Goal: Task Accomplishment & Management: Manage account settings

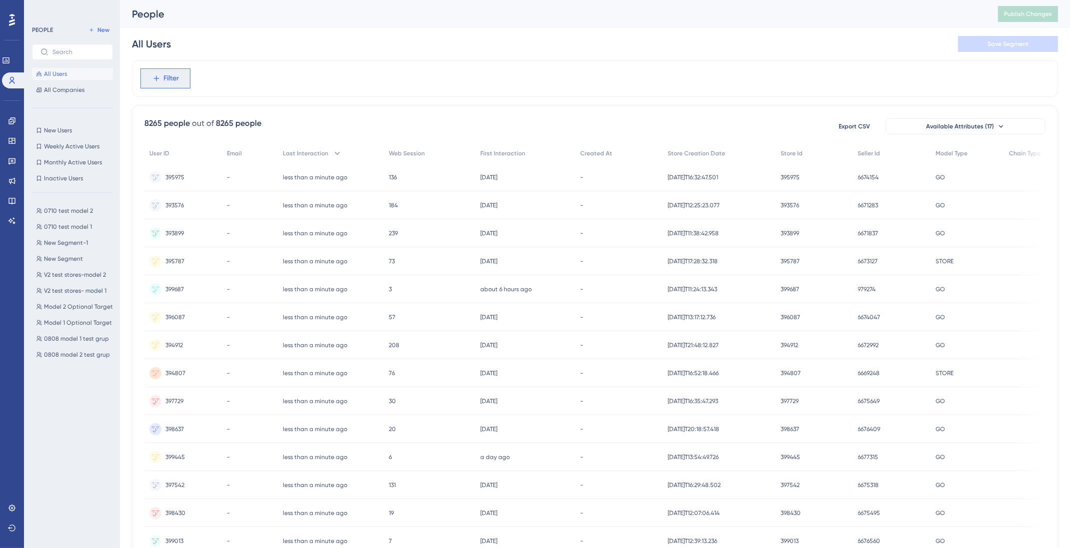
click at [169, 78] on span "Filter" at bounding box center [171, 78] width 15 height 12
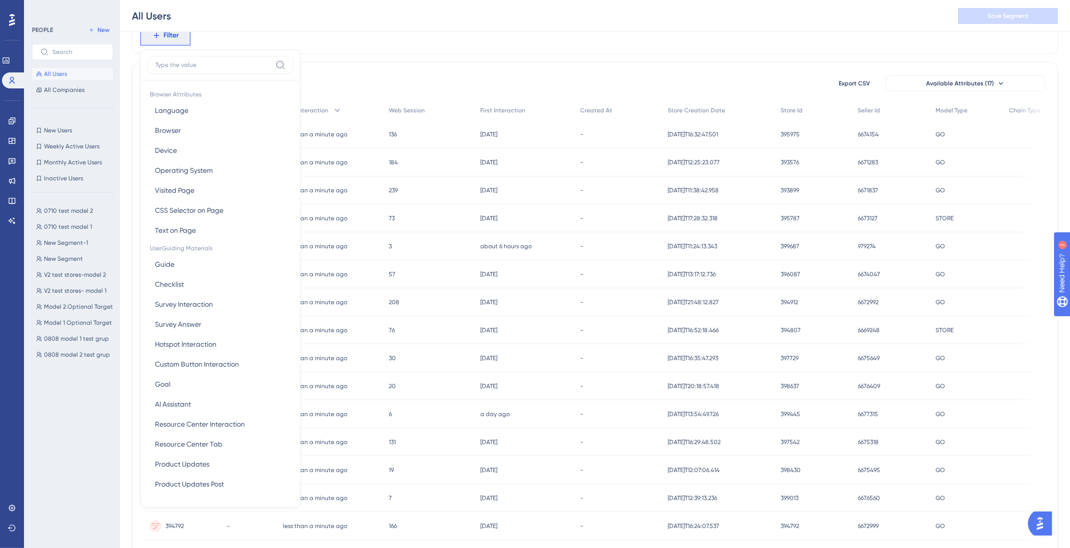
scroll to position [406, 0]
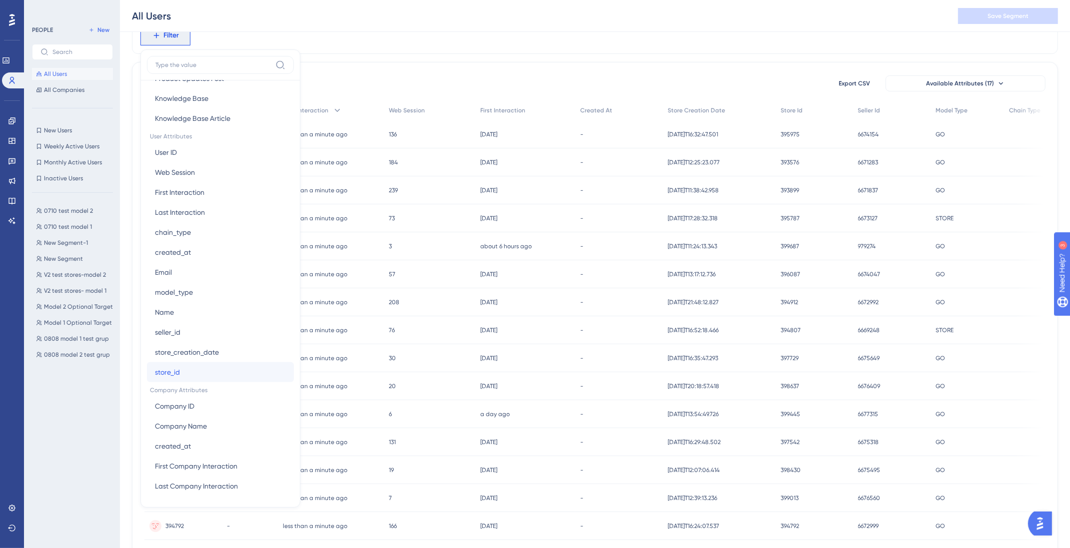
click at [196, 375] on button "store_id store_id" at bounding box center [220, 372] width 147 height 20
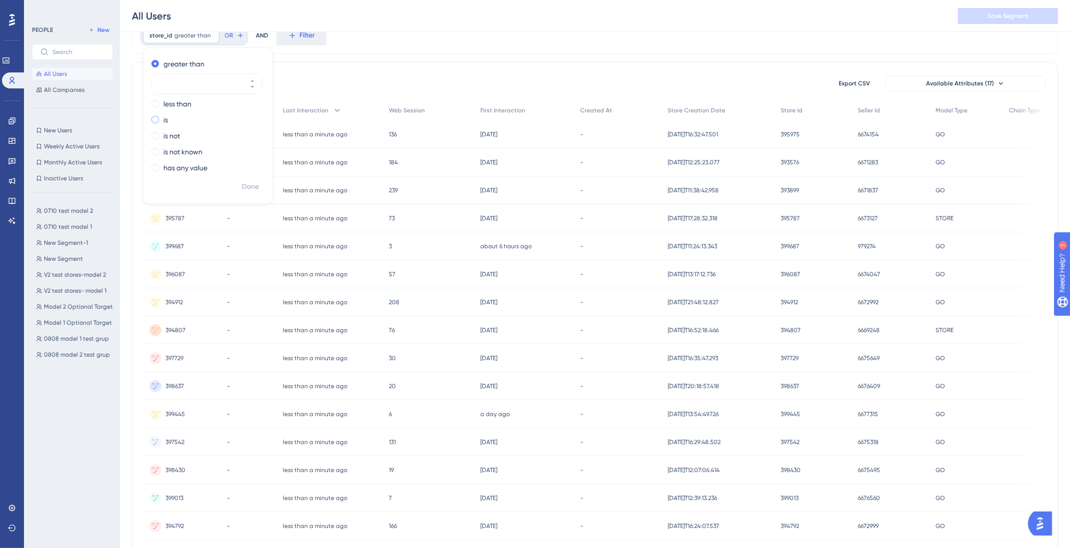
click at [158, 121] on div "is" at bounding box center [205, 120] width 109 height 12
click at [178, 110] on input "number" at bounding box center [201, 116] width 80 height 12
paste input "399898"
type input "399898"
click at [255, 184] on span "Done" at bounding box center [250, 187] width 17 height 12
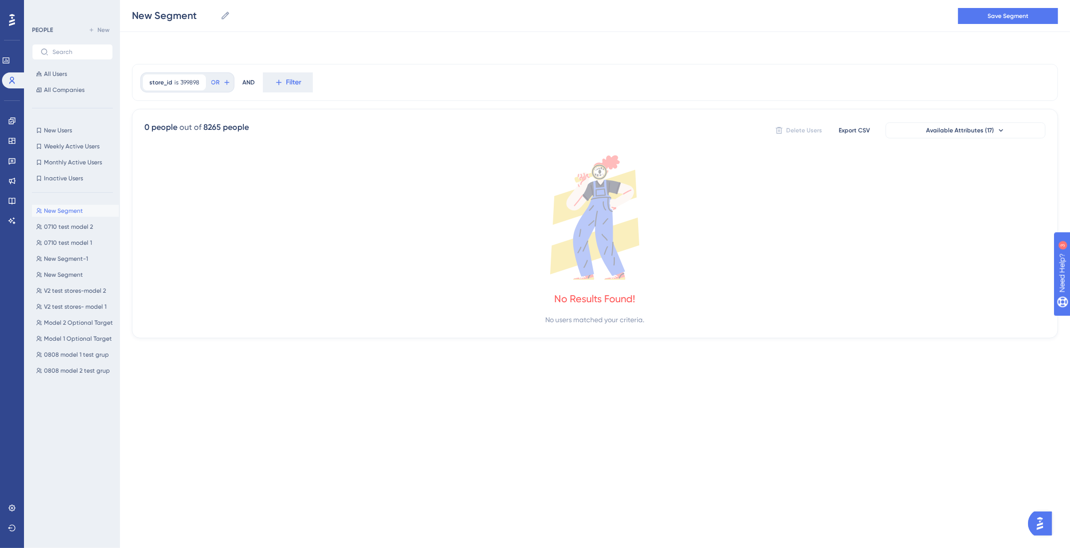
scroll to position [0, 0]
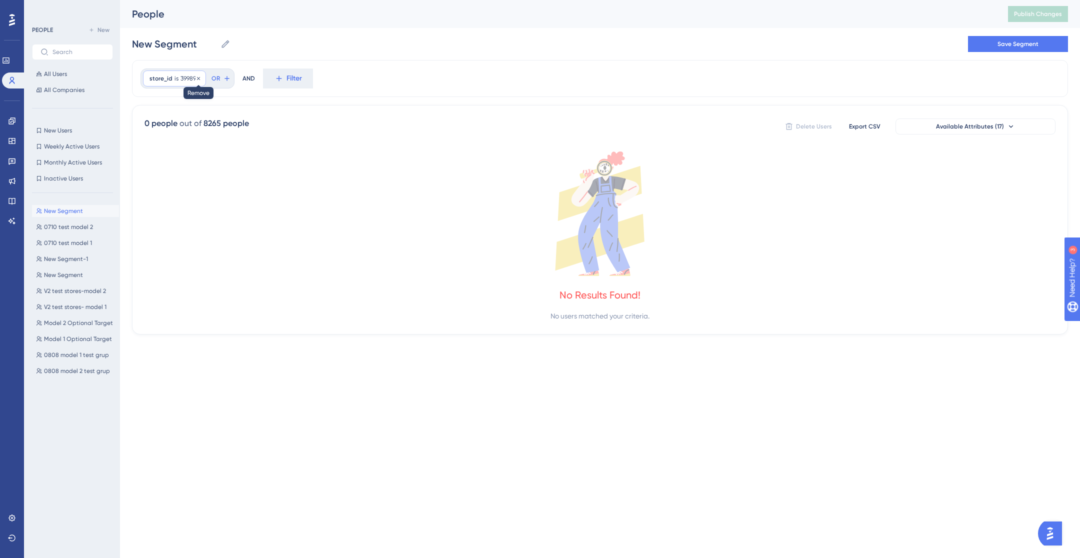
click at [200, 78] on icon at bounding box center [198, 78] width 6 height 6
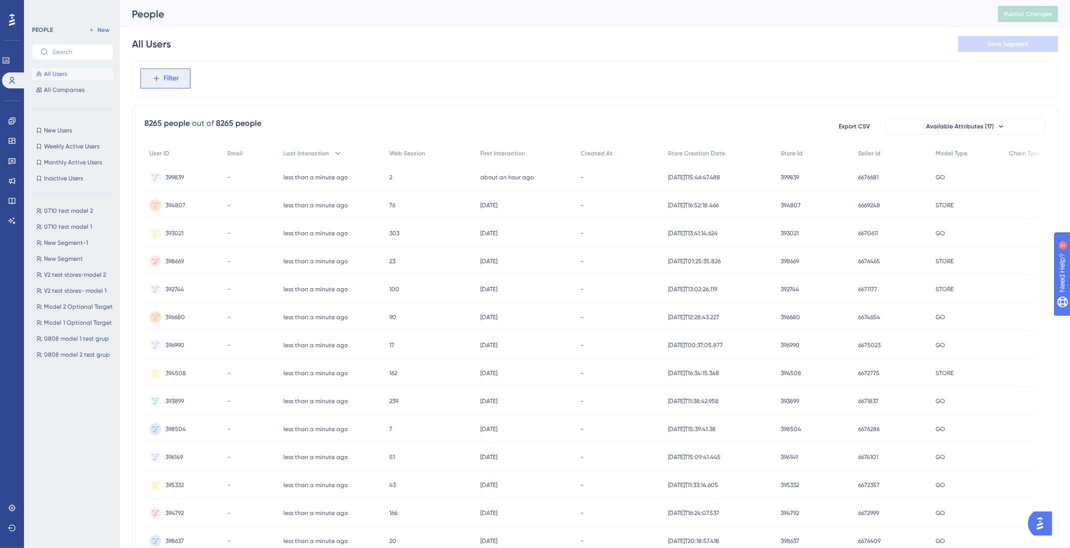
click at [173, 83] on span "Filter" at bounding box center [171, 78] width 15 height 12
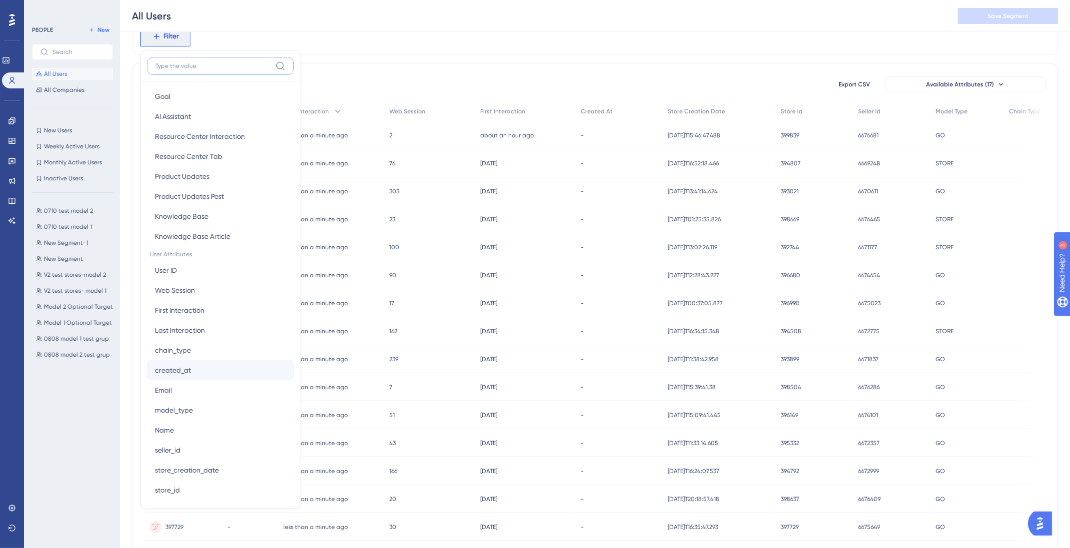
scroll to position [406, 0]
click at [180, 373] on button "store_id store_id" at bounding box center [220, 373] width 147 height 20
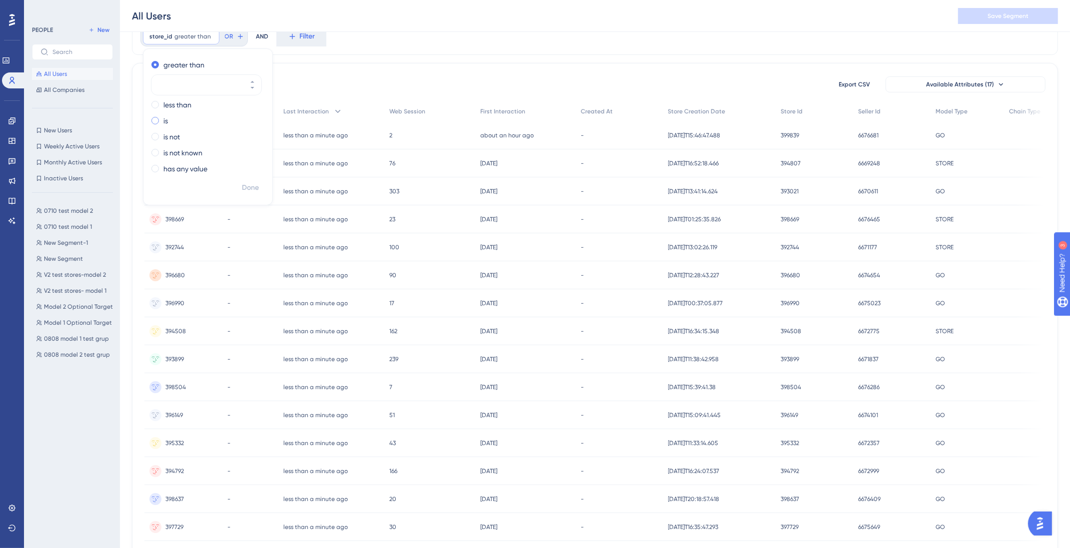
click at [164, 115] on label "is" at bounding box center [165, 121] width 4 height 12
click at [182, 111] on input "number" at bounding box center [201, 117] width 80 height 12
type input "399900"
click at [252, 190] on span "Done" at bounding box center [250, 188] width 17 height 12
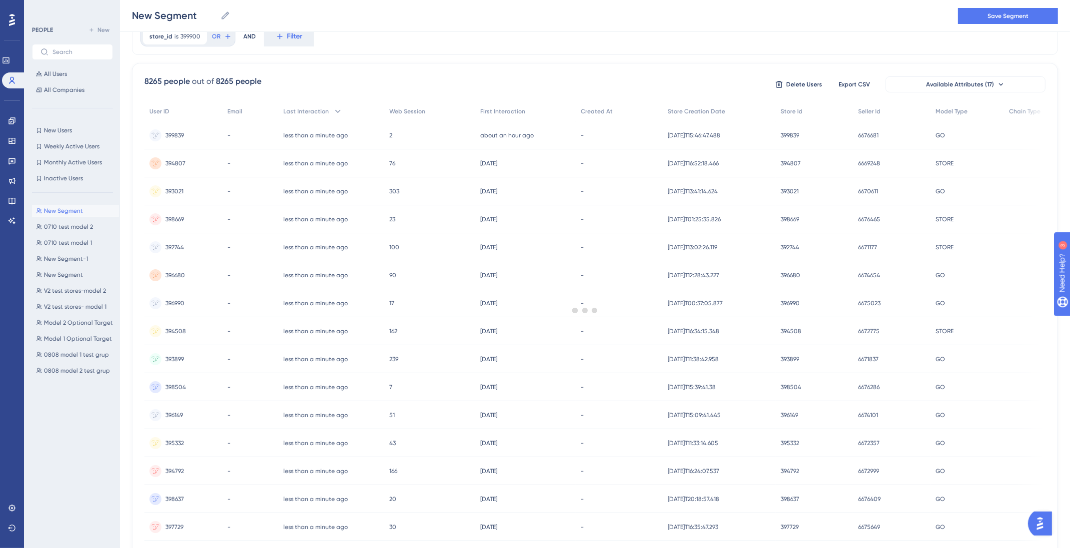
scroll to position [0, 0]
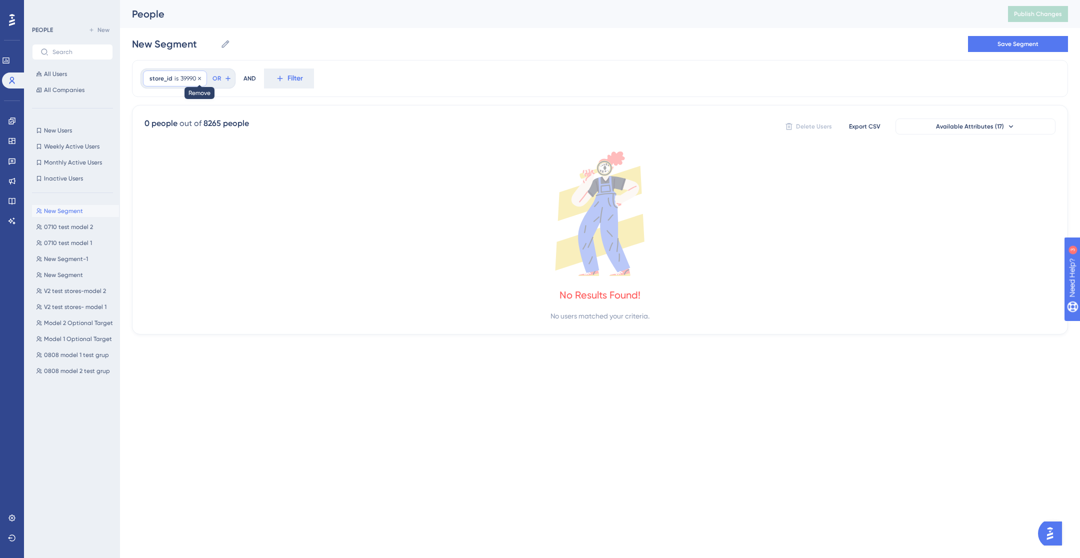
click at [197, 80] on icon at bounding box center [199, 78] width 6 height 6
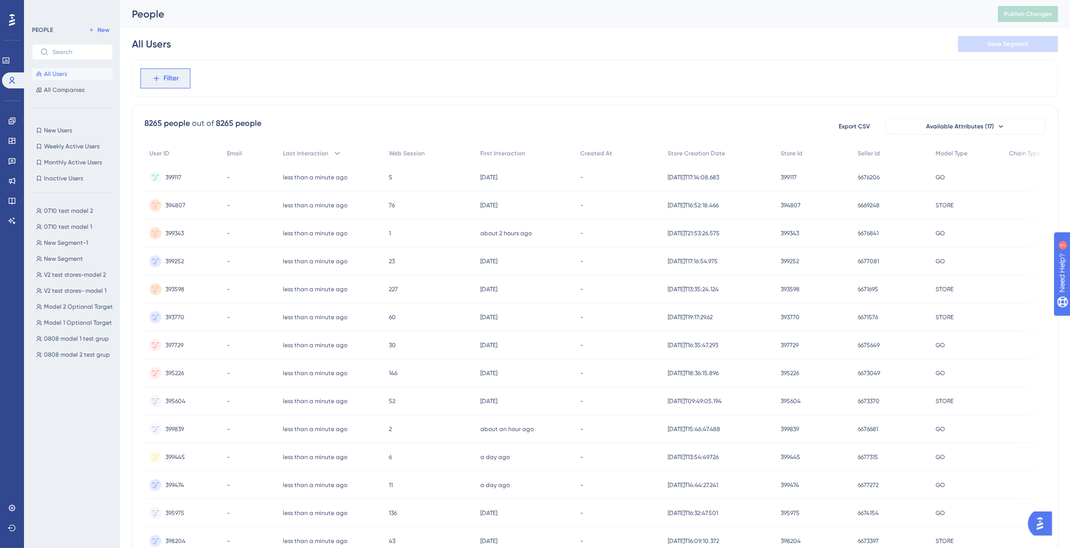
click at [177, 84] on button "Filter" at bounding box center [165, 78] width 50 height 20
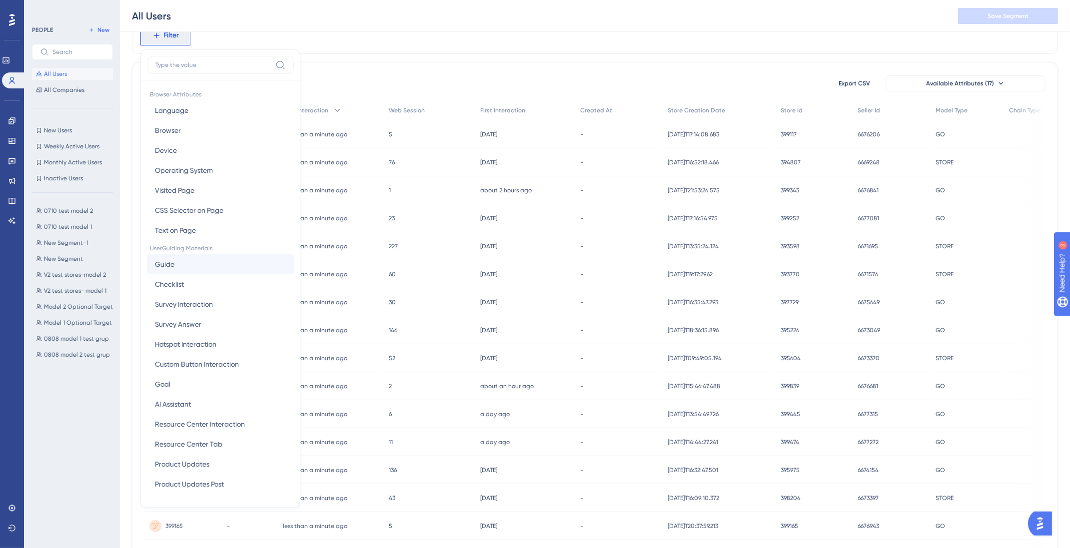
scroll to position [406, 0]
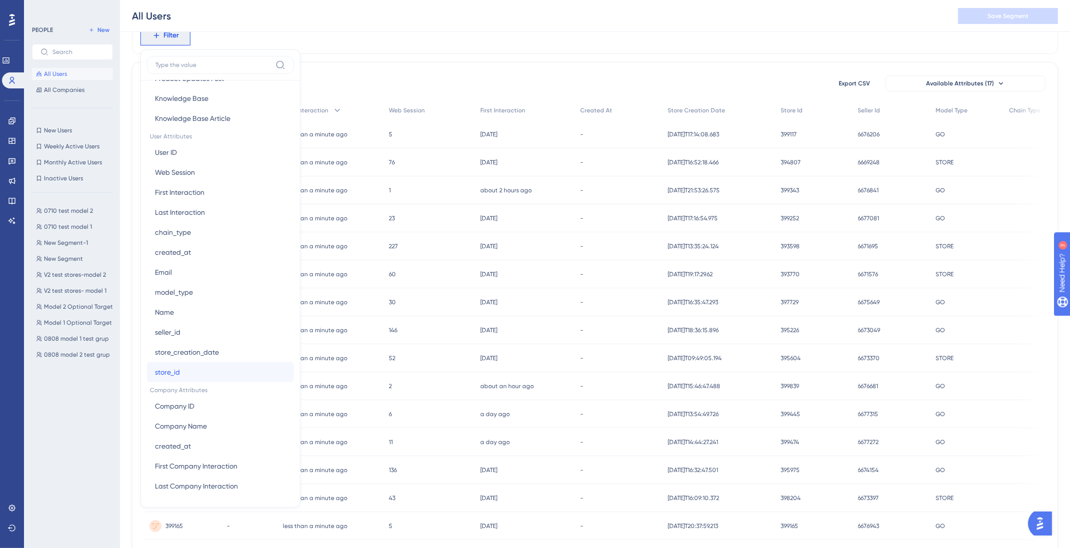
click at [181, 365] on button "store_id store_id" at bounding box center [220, 372] width 147 height 20
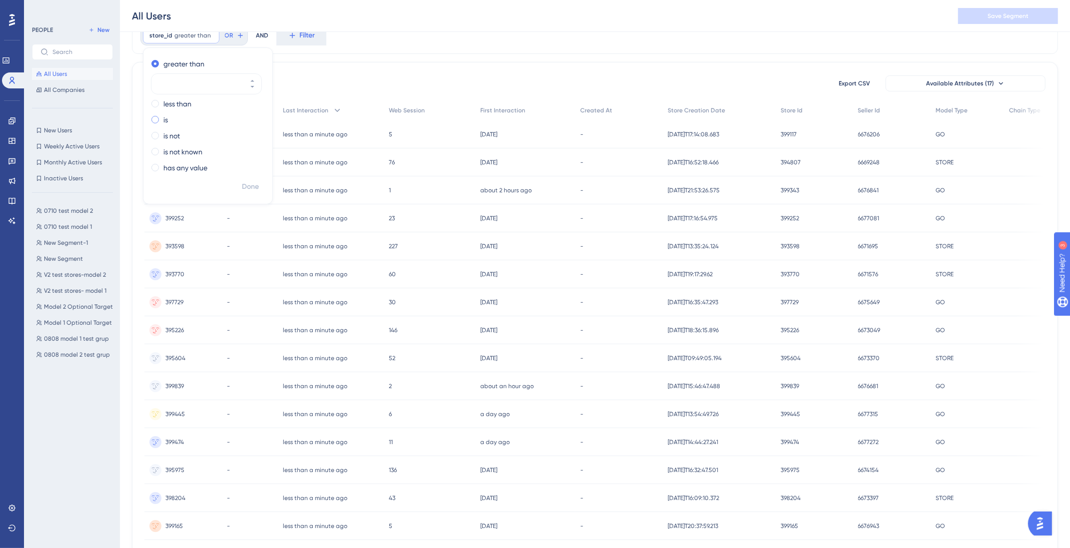
click at [159, 112] on div "greater than less than is is not is not known has any value" at bounding box center [207, 117] width 129 height 122
click at [158, 114] on div "is" at bounding box center [205, 120] width 109 height 12
type input "399900"
click at [248, 187] on span "Done" at bounding box center [250, 187] width 17 height 12
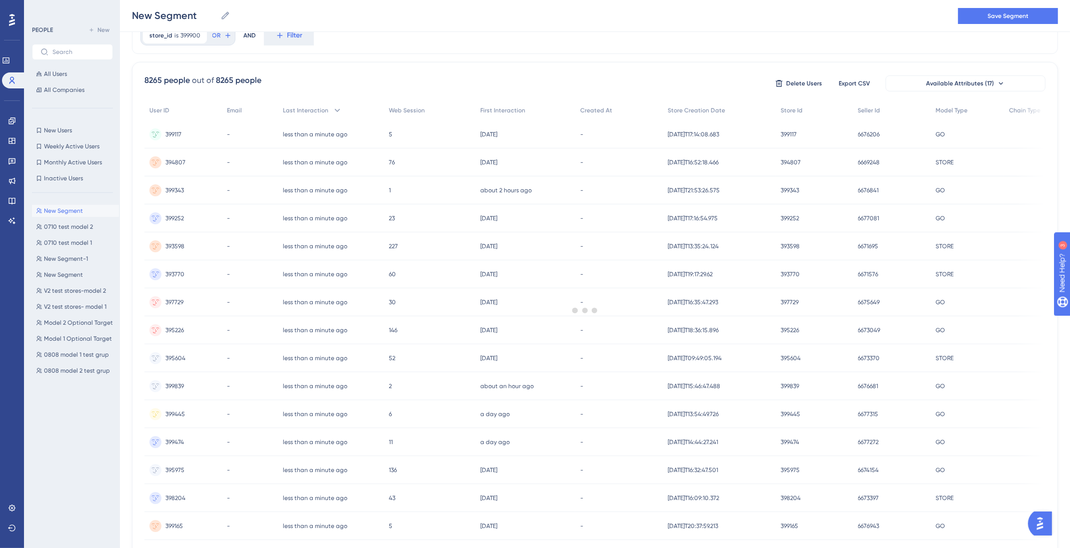
scroll to position [0, 0]
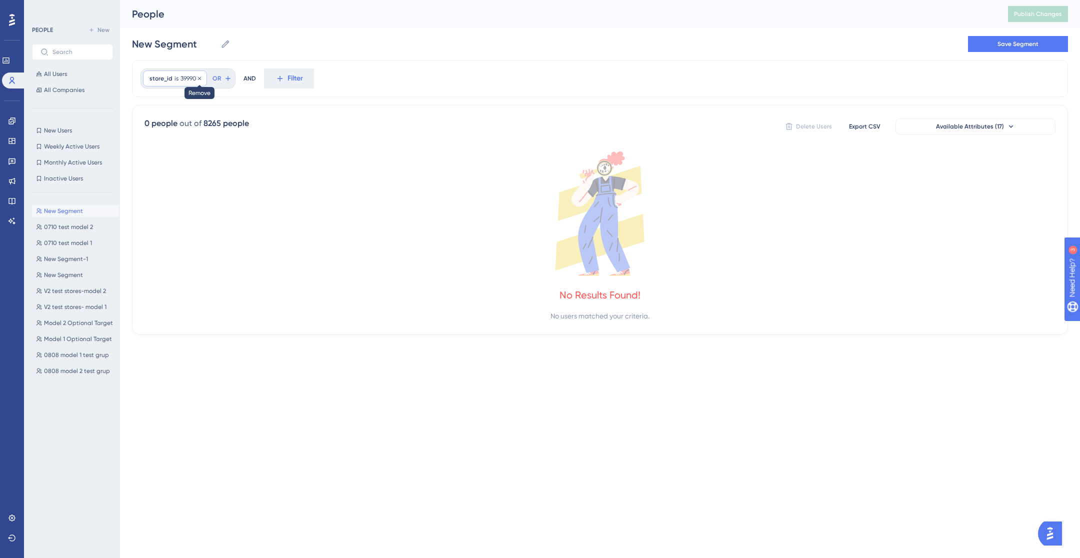
click at [197, 76] on icon at bounding box center [199, 78] width 6 height 6
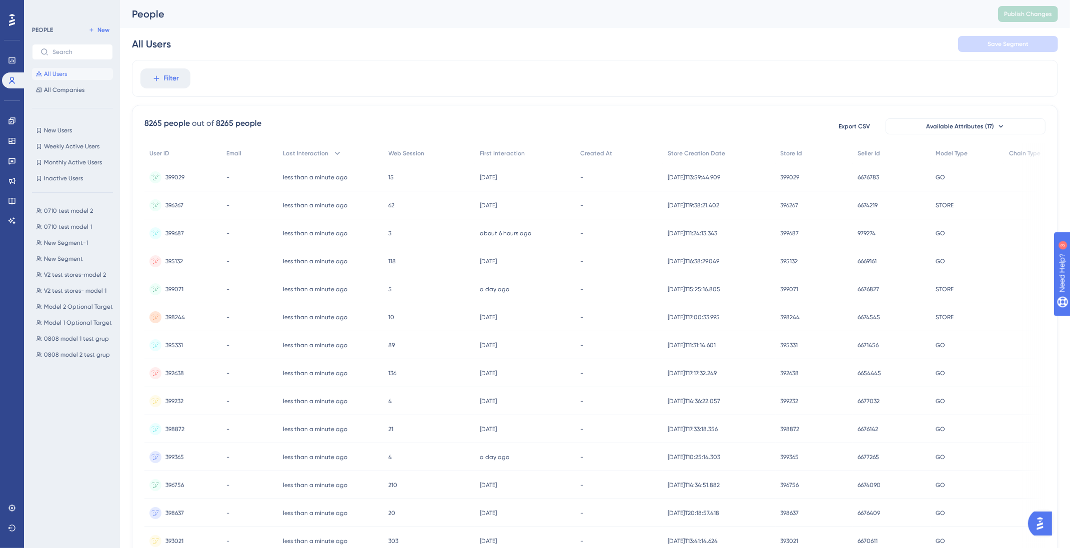
click at [52, 72] on span "All Users" at bounding box center [55, 74] width 23 height 8
click at [176, 77] on span "Filter" at bounding box center [171, 78] width 15 height 12
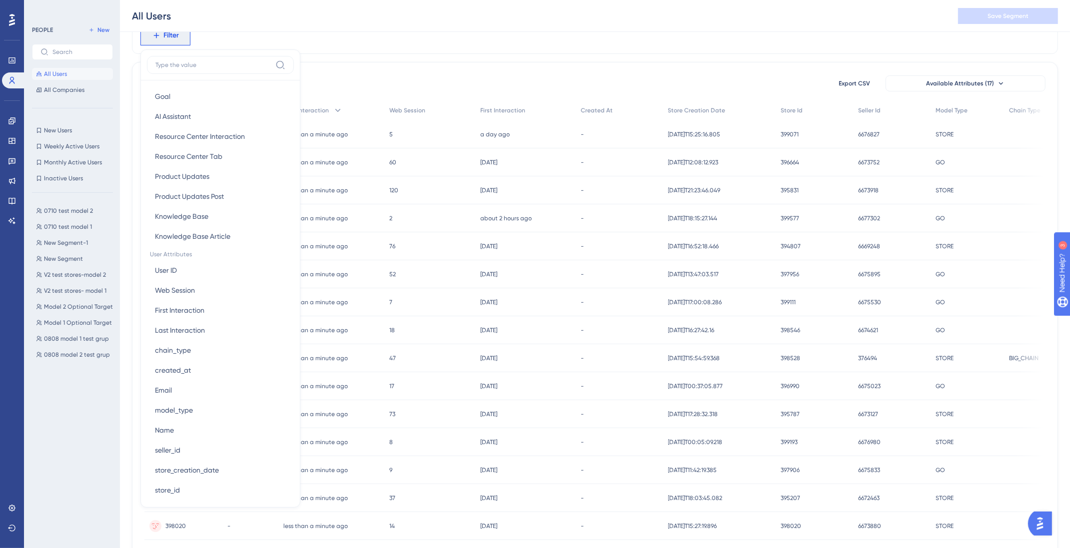
scroll to position [288, 0]
click at [176, 488] on span "store_id" at bounding box center [167, 490] width 25 height 12
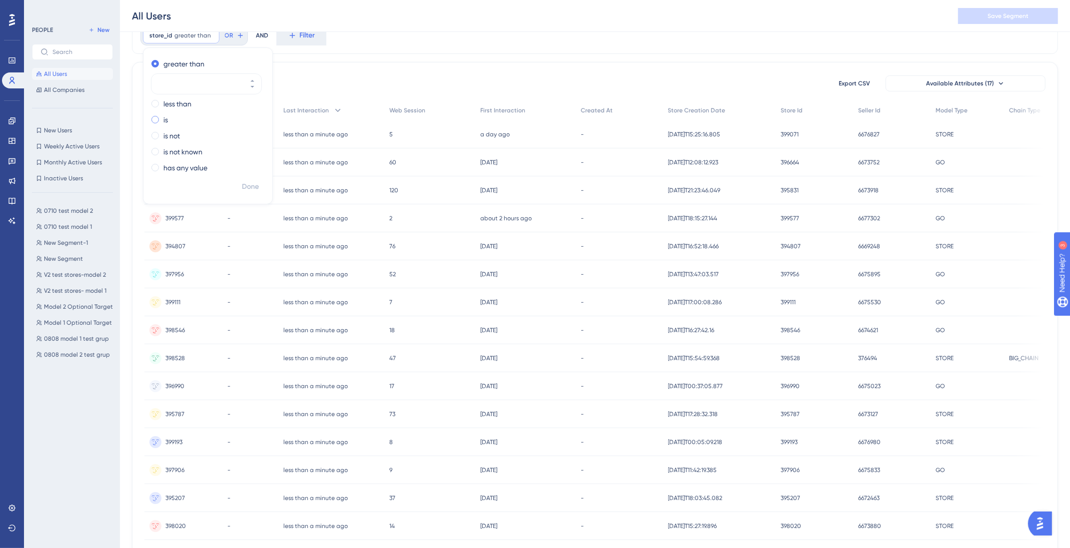
click at [167, 120] on label "is" at bounding box center [165, 120] width 4 height 12
type input "399900"
click at [256, 186] on span "Done" at bounding box center [250, 187] width 17 height 12
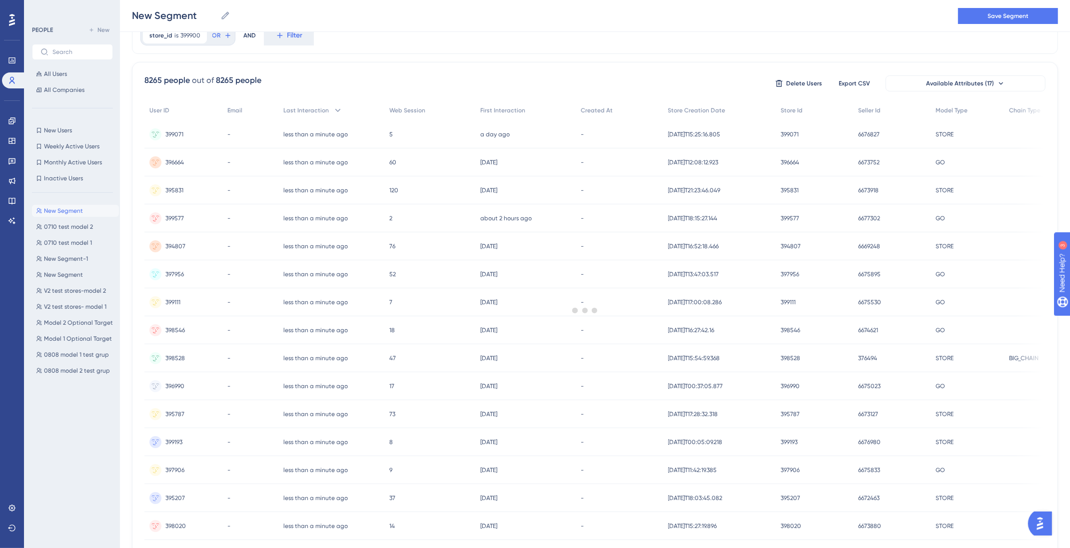
scroll to position [0, 0]
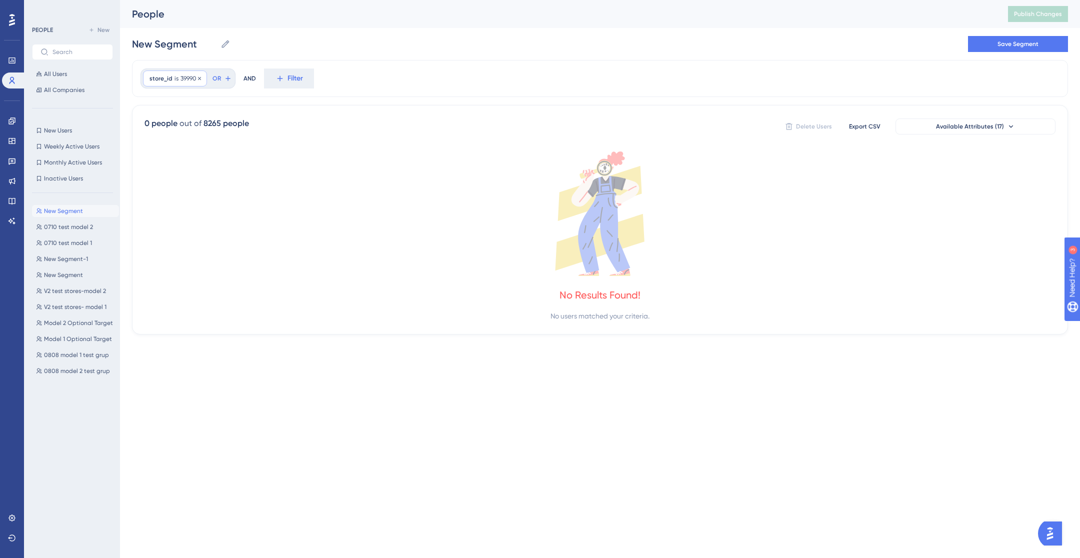
click at [202, 76] on div "store_id is 399900 399900 Remove" at bounding box center [175, 78] width 64 height 16
click at [198, 74] on div at bounding box center [199, 78] width 6 height 9
click at [200, 77] on icon at bounding box center [199, 78] width 6 height 6
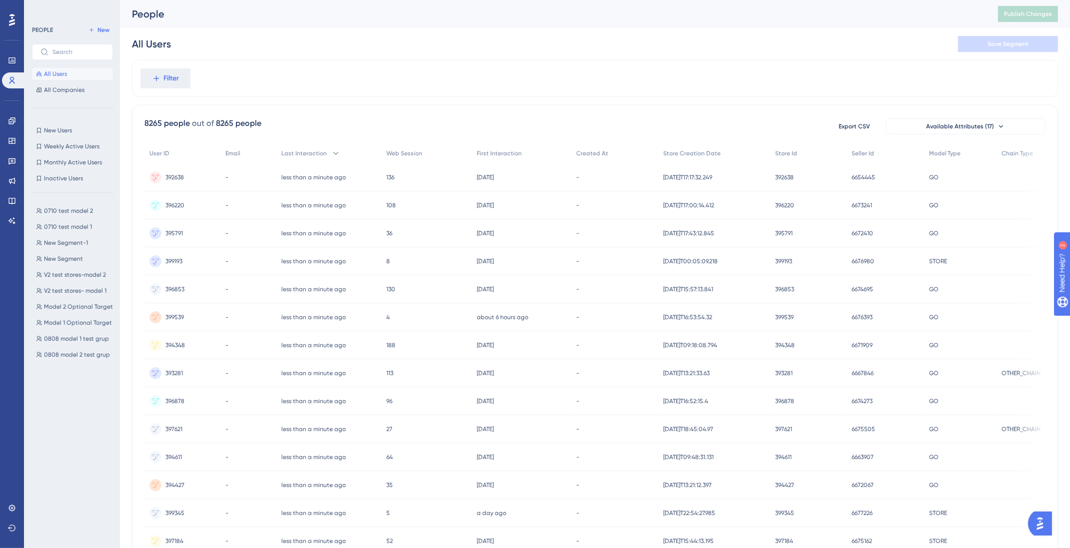
click at [59, 70] on span "All Users" at bounding box center [55, 74] width 23 height 8
click at [11, 123] on icon at bounding box center [11, 120] width 6 height 6
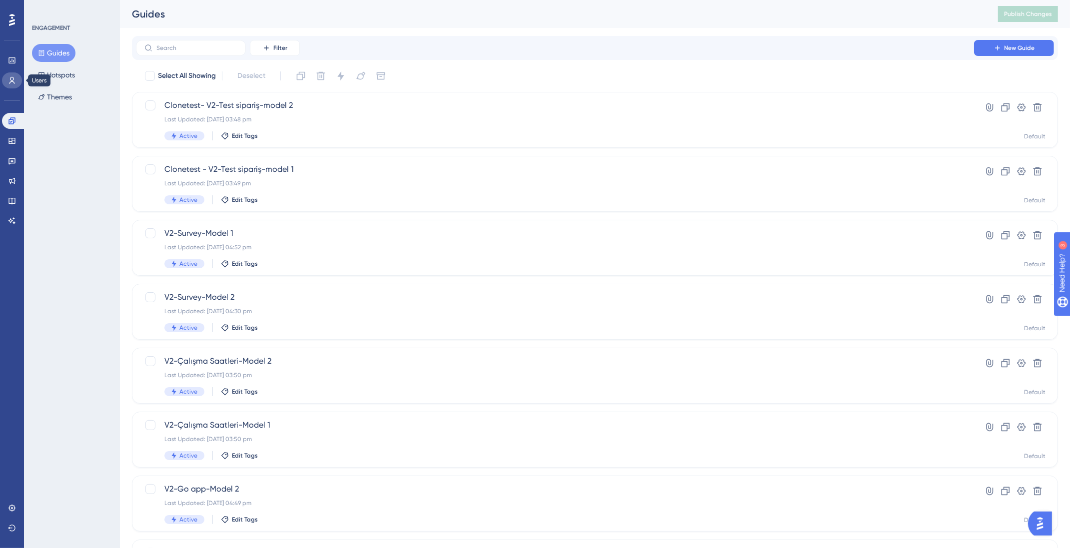
click at [12, 81] on icon at bounding box center [11, 80] width 5 height 7
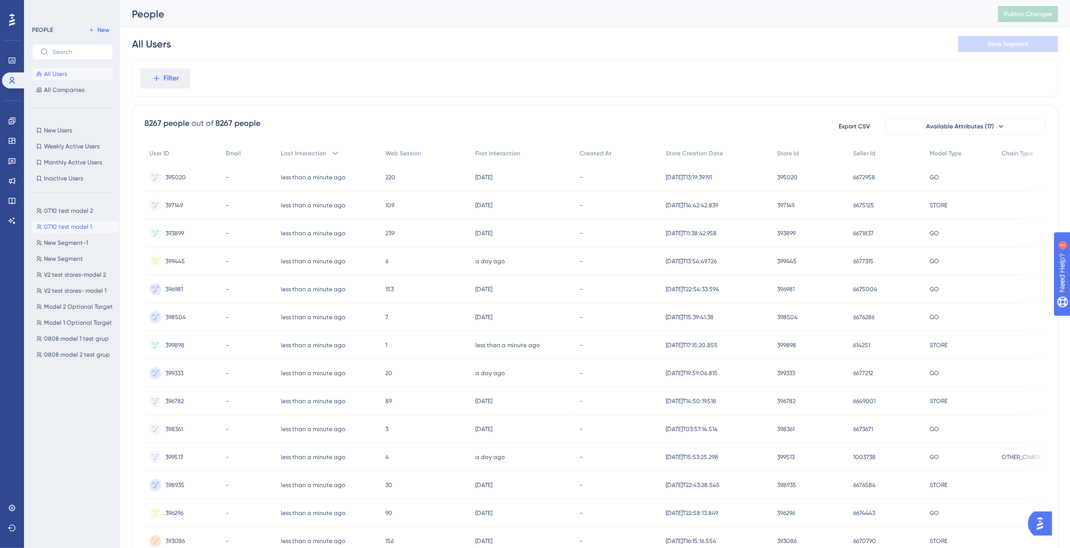
click at [75, 227] on span "0710 test model 1" at bounding box center [68, 227] width 48 height 8
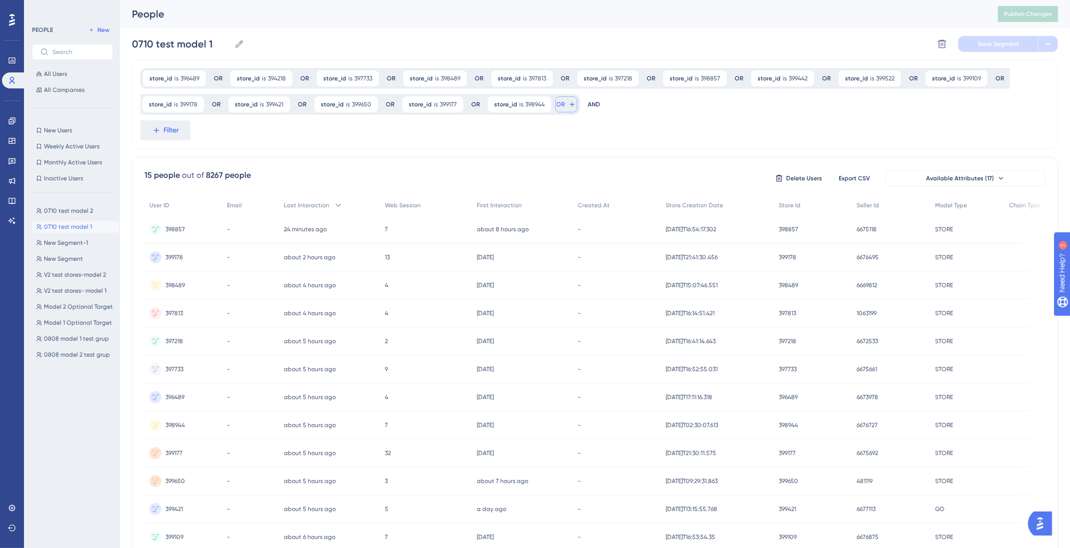
click at [568, 101] on icon at bounding box center [572, 104] width 8 height 8
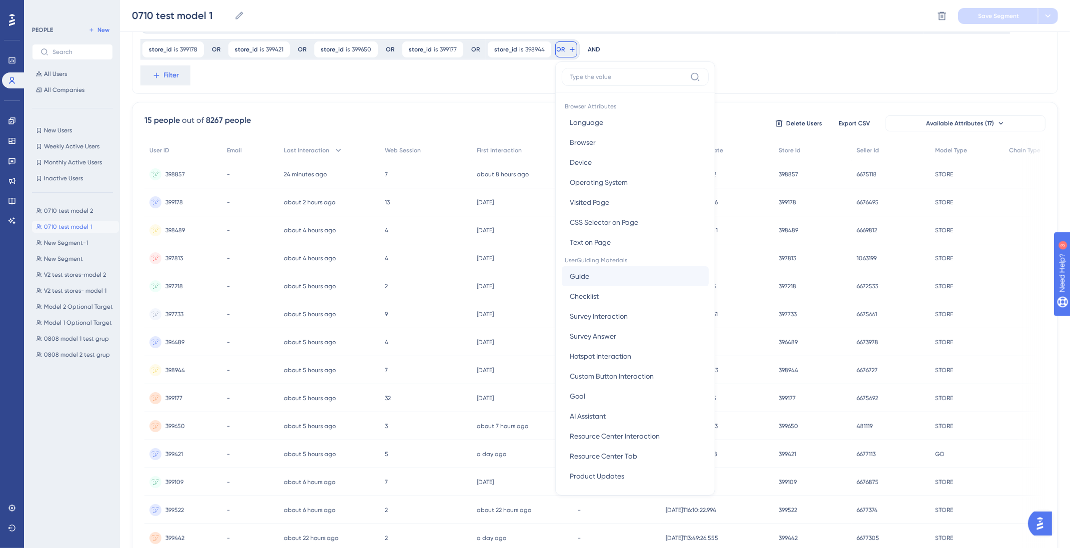
scroll to position [430, 0]
click at [586, 358] on span "store_id" at bounding box center [582, 360] width 25 height 12
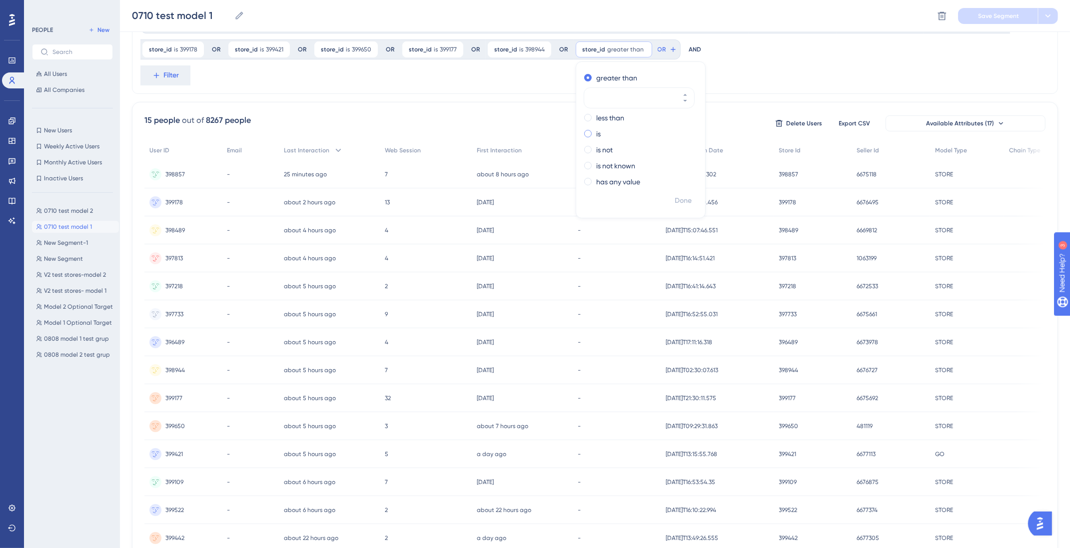
click at [587, 134] on div "is" at bounding box center [638, 134] width 109 height 12
click at [618, 130] on input "number" at bounding box center [634, 130] width 80 height 12
paste input "399898"
type input "399898"
click at [678, 199] on span "Done" at bounding box center [683, 201] width 17 height 12
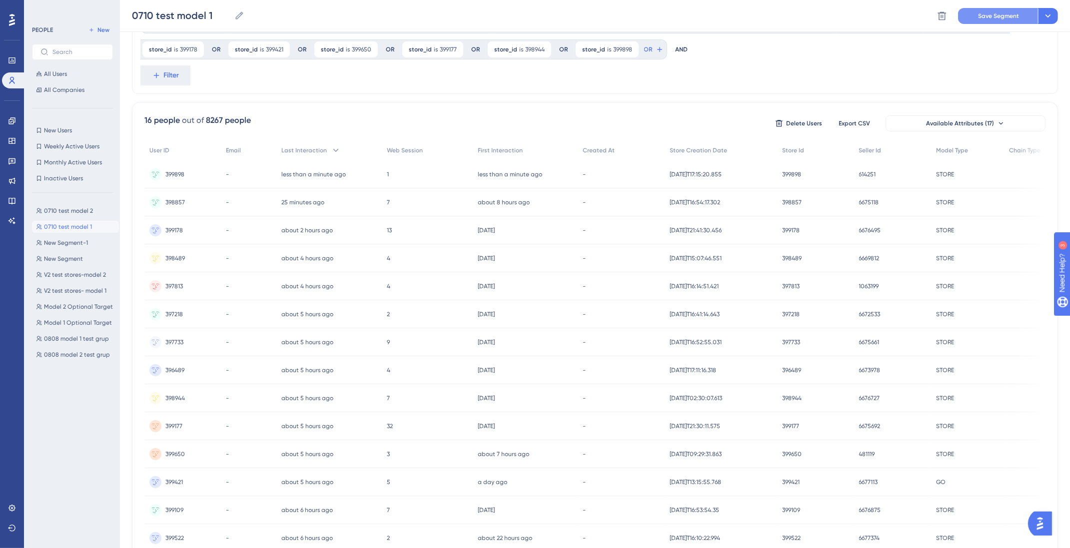
click at [990, 17] on span "Save Segment" at bounding box center [998, 16] width 41 height 8
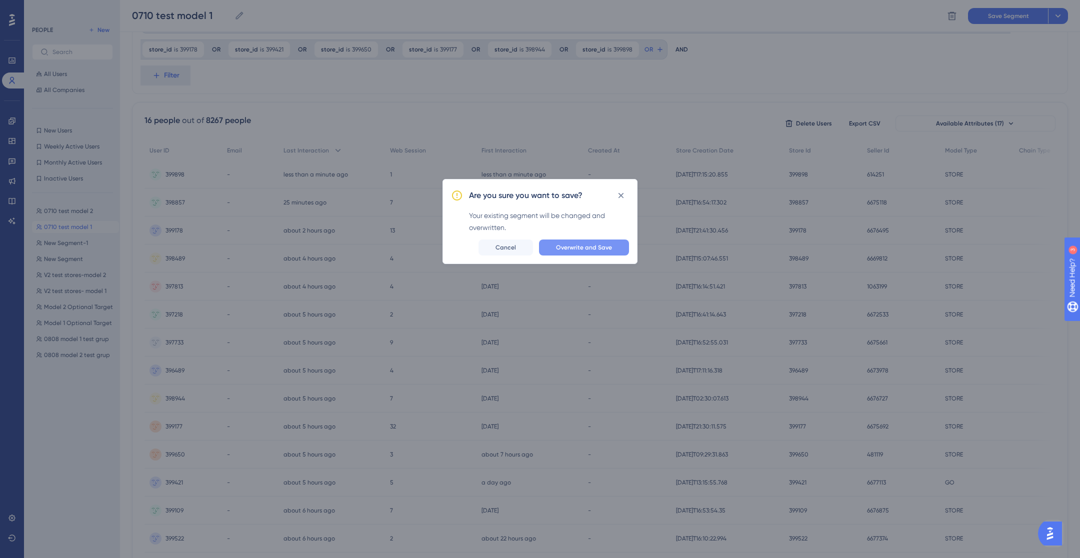
click at [575, 244] on span "Overwrite and Save" at bounding box center [584, 247] width 56 height 8
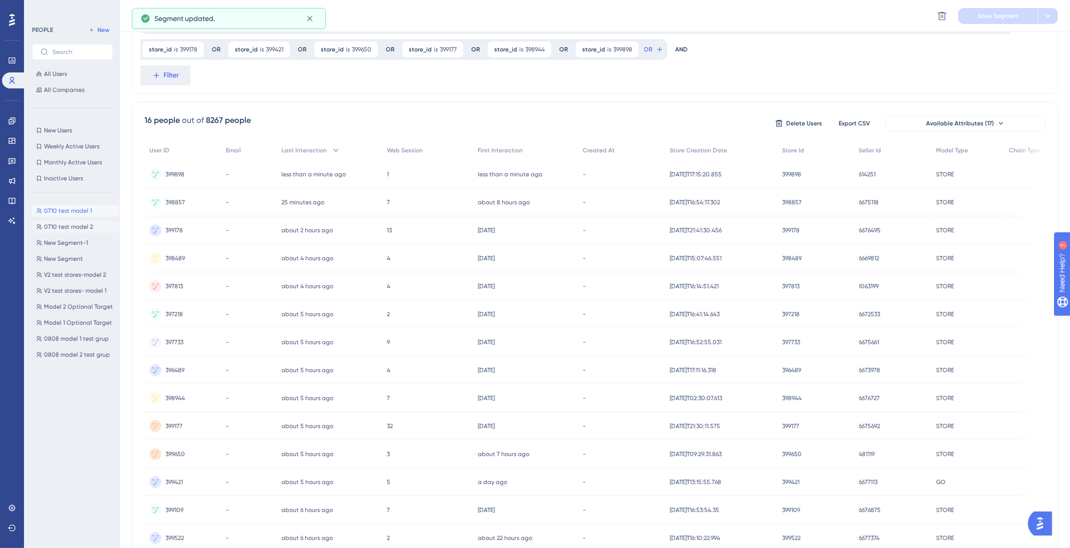
click at [88, 229] on span "0710 test model 2" at bounding box center [68, 227] width 49 height 8
type input "0710 test model 2"
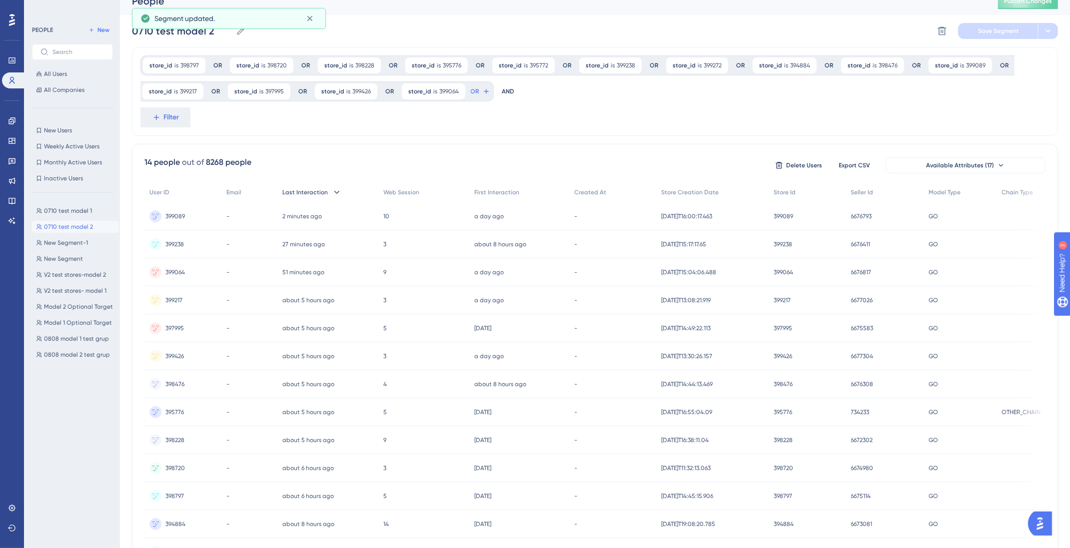
scroll to position [0, 0]
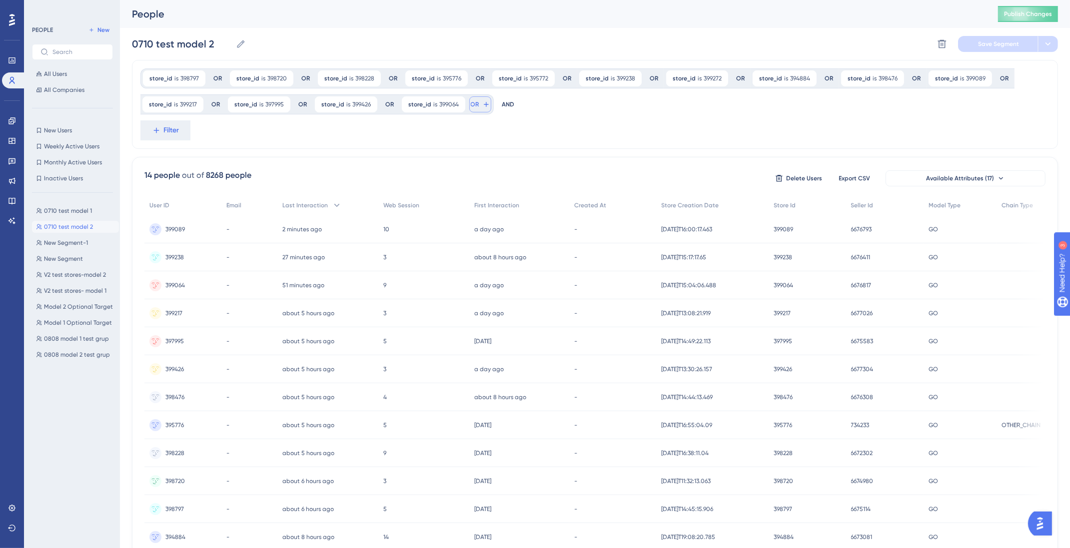
click at [473, 101] on span "OR" at bounding box center [475, 104] width 8 height 8
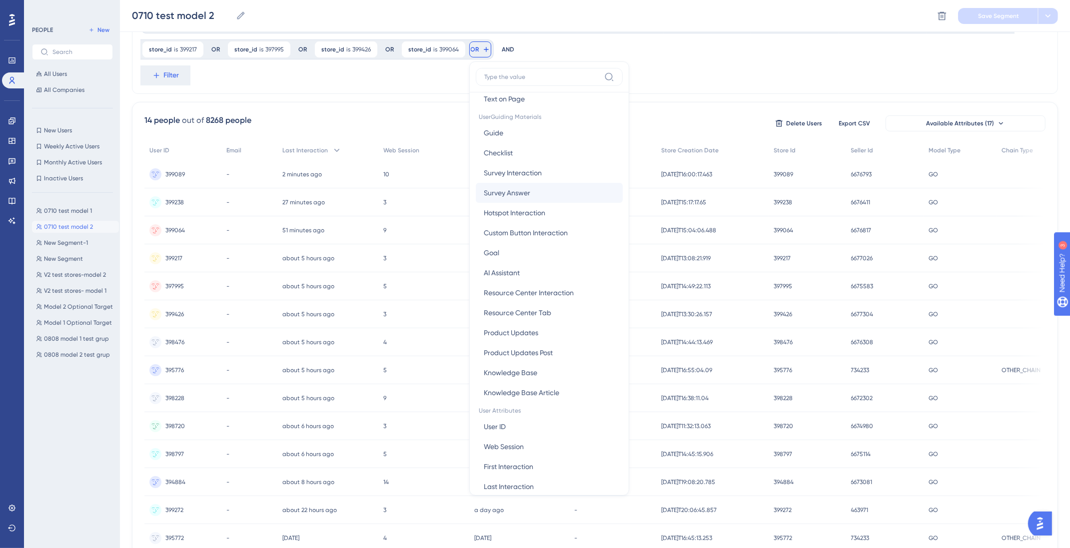
scroll to position [430, 0]
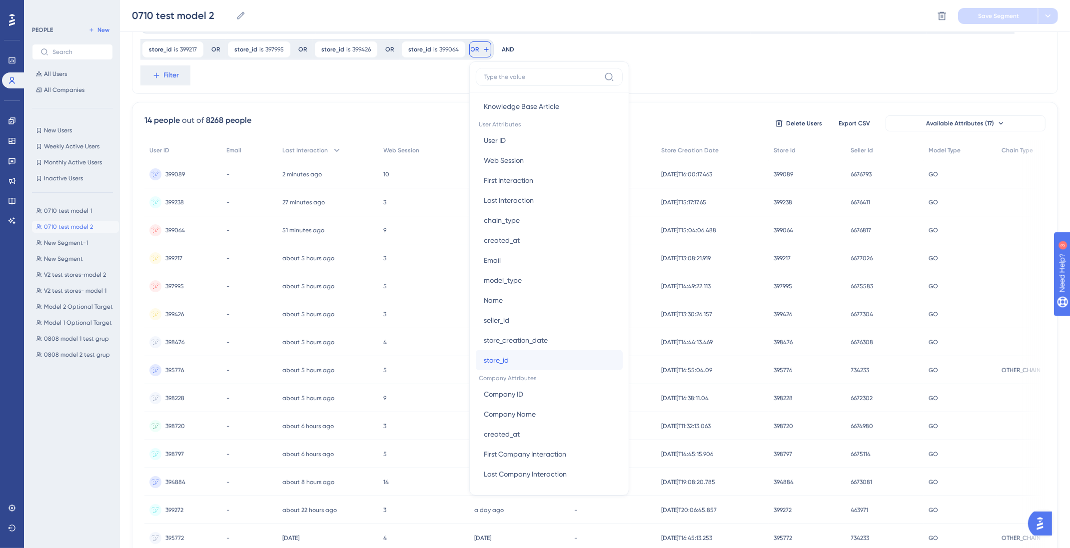
click at [510, 358] on button "store_id store_id" at bounding box center [549, 360] width 147 height 20
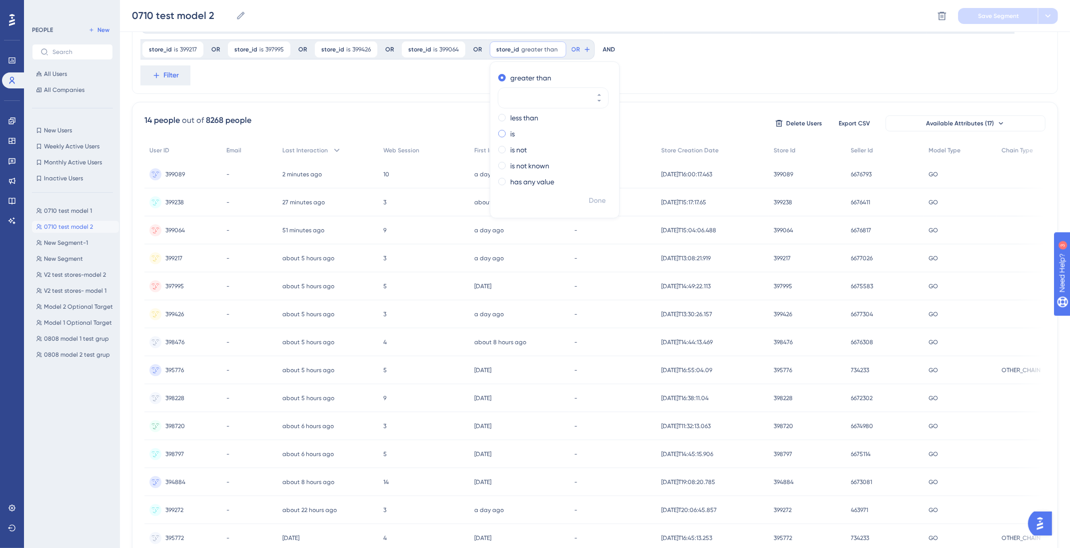
click at [499, 136] on div "is" at bounding box center [552, 134] width 109 height 12
click at [525, 131] on input "number" at bounding box center [548, 130] width 80 height 12
paste input "399900"
type input "399900"
click at [596, 200] on span "Done" at bounding box center [597, 201] width 17 height 12
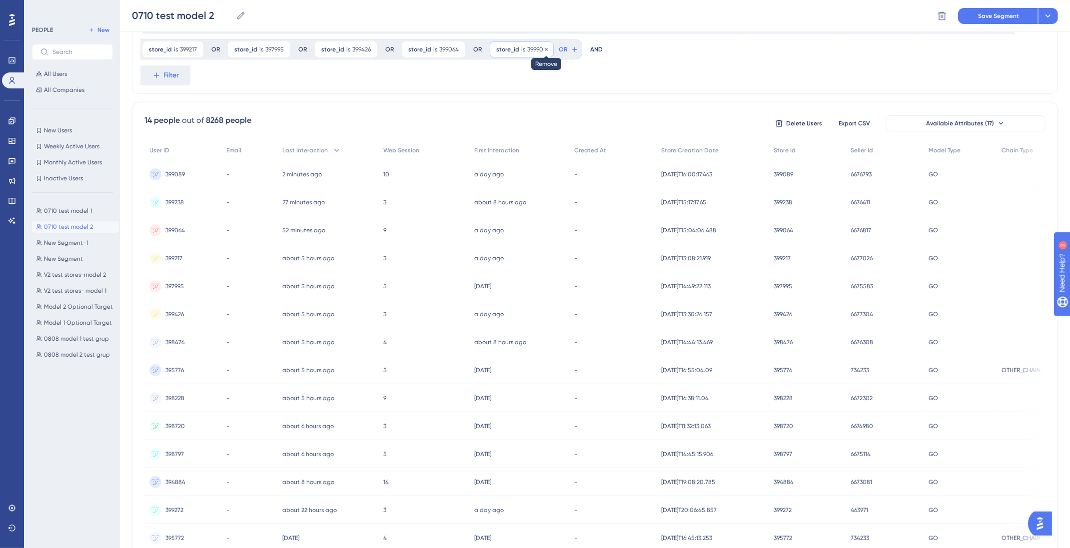
click at [545, 49] on icon at bounding box center [546, 48] width 3 height 3
click at [51, 71] on span "All Users" at bounding box center [55, 74] width 23 height 8
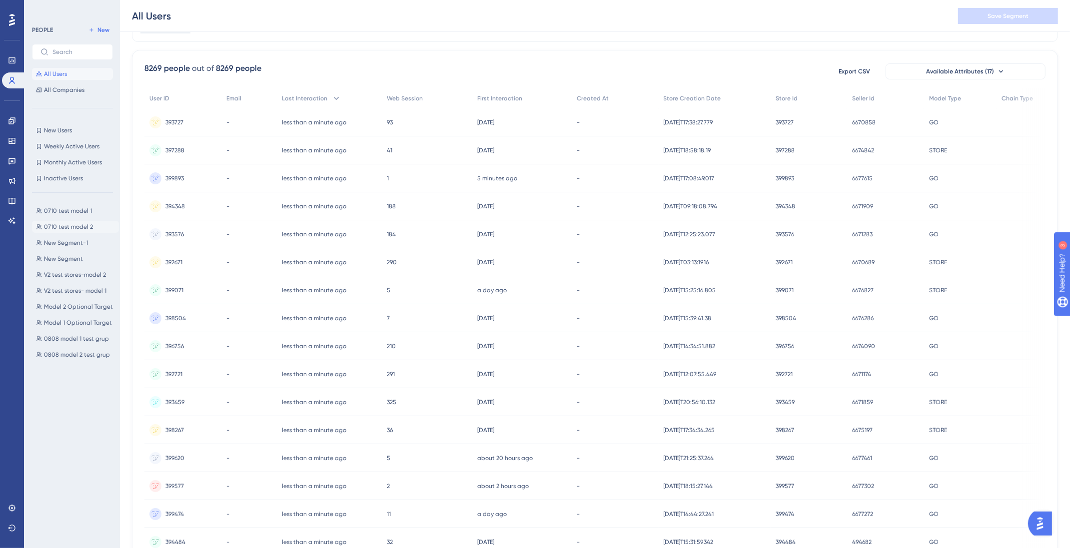
click at [57, 222] on button "0710 test model 2 0710 test model 2" at bounding box center [75, 227] width 87 height 12
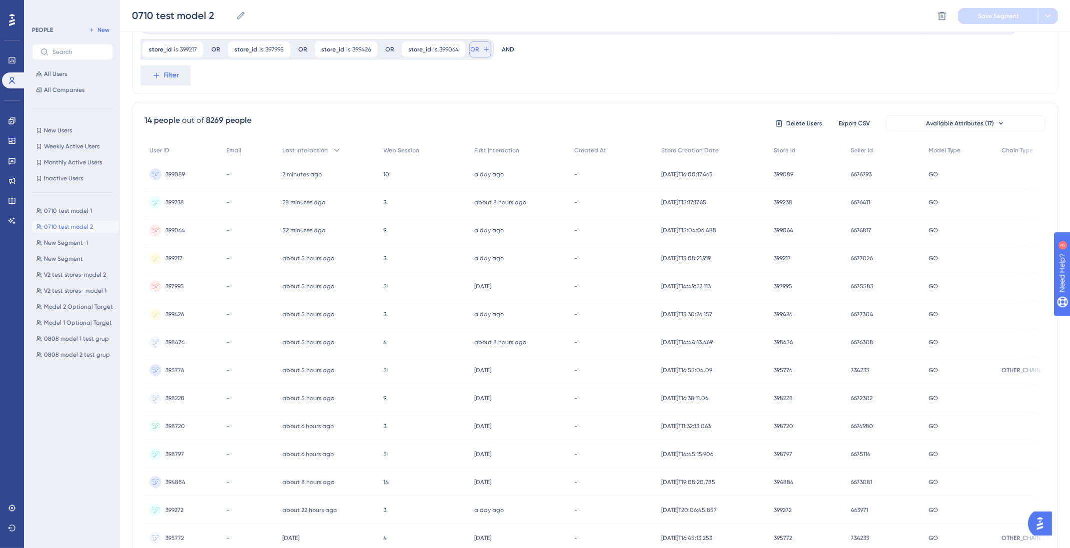
click at [482, 44] on button "OR" at bounding box center [480, 49] width 22 height 16
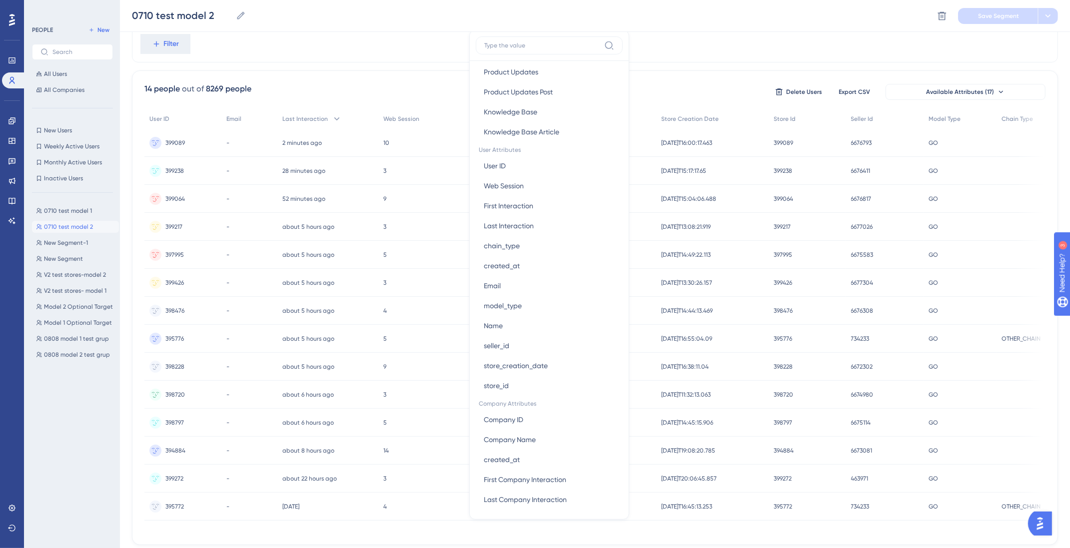
scroll to position [374, 0]
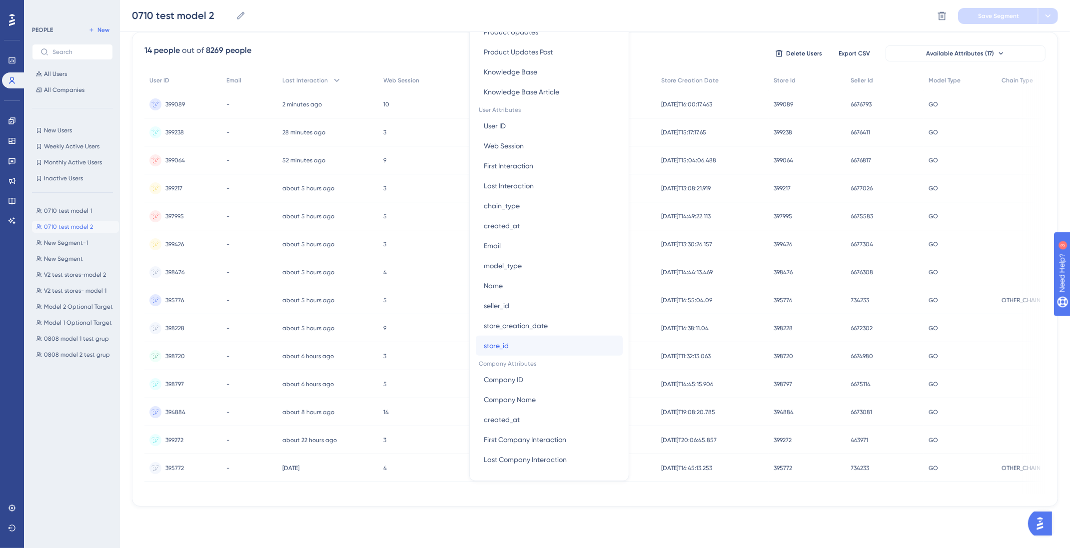
click at [504, 349] on span "store_id" at bounding box center [496, 346] width 25 height 12
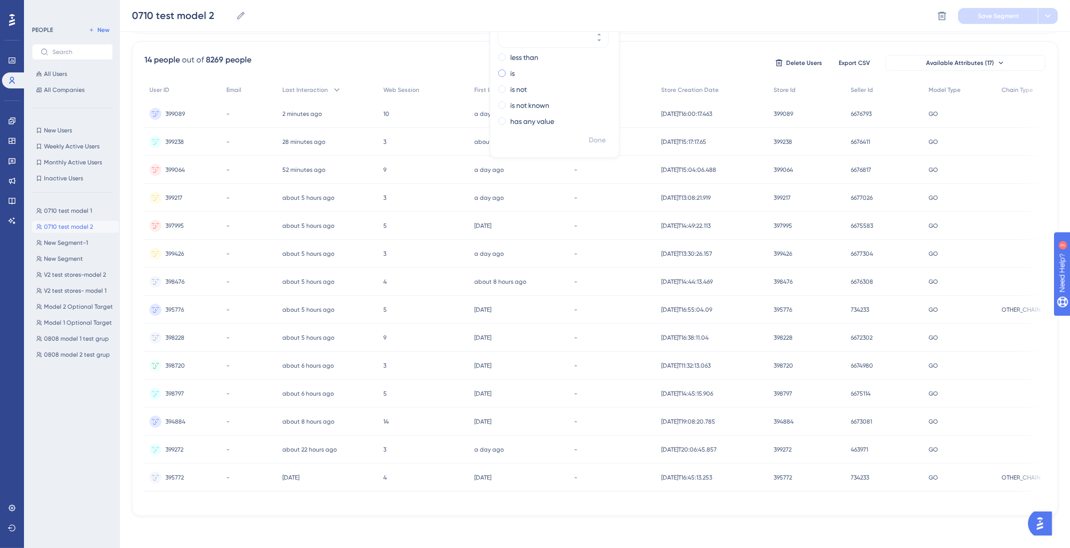
click at [500, 71] on span at bounding box center [501, 72] width 7 height 7
click at [509, 71] on input "radio" at bounding box center [509, 71] width 0 height 0
type input "399900"
click at [591, 136] on span "Done" at bounding box center [597, 140] width 17 height 12
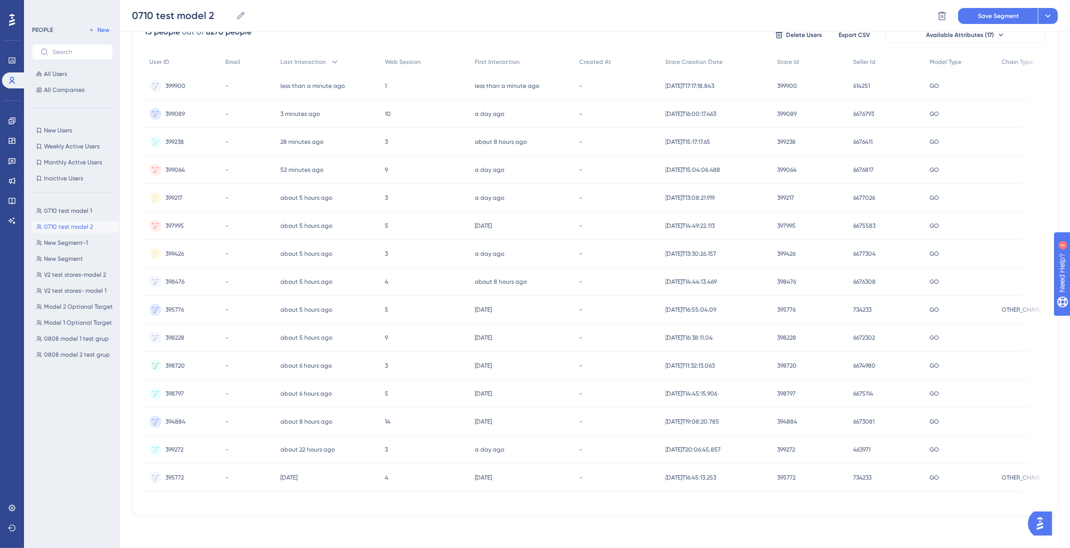
scroll to position [0, 0]
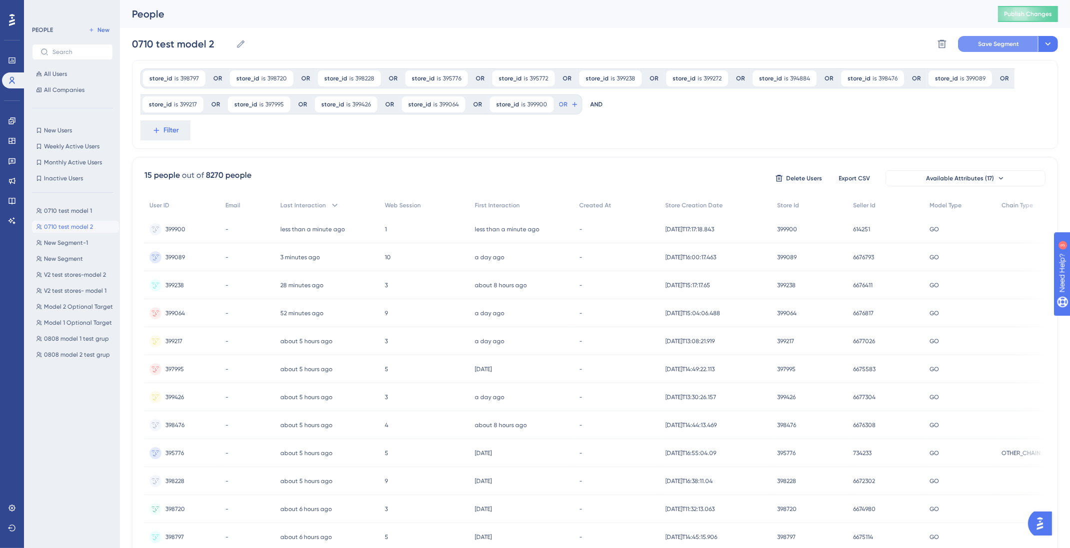
click at [995, 45] on span "Save Segment" at bounding box center [998, 44] width 41 height 8
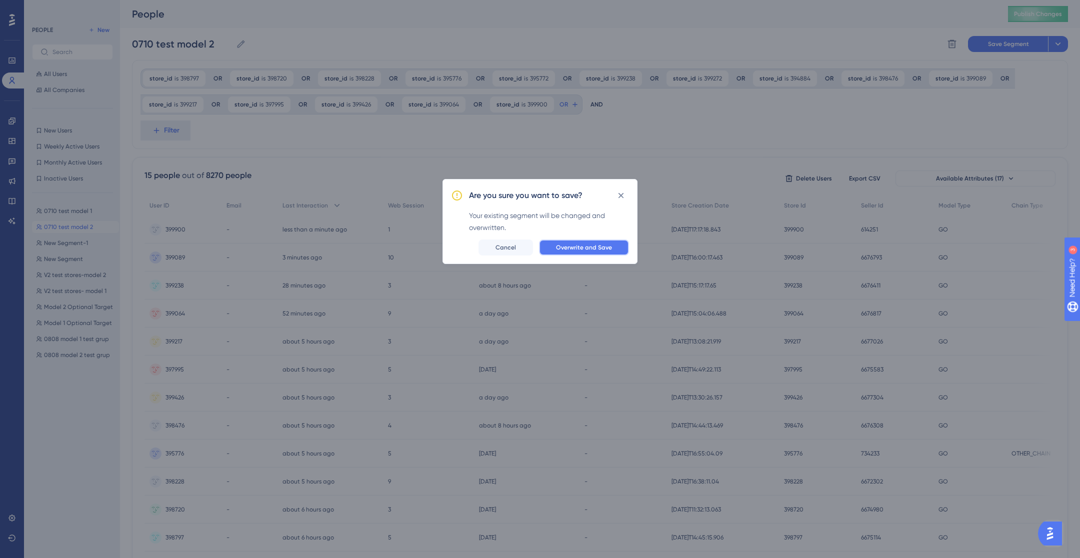
click at [603, 244] on span "Overwrite and Save" at bounding box center [584, 247] width 56 height 8
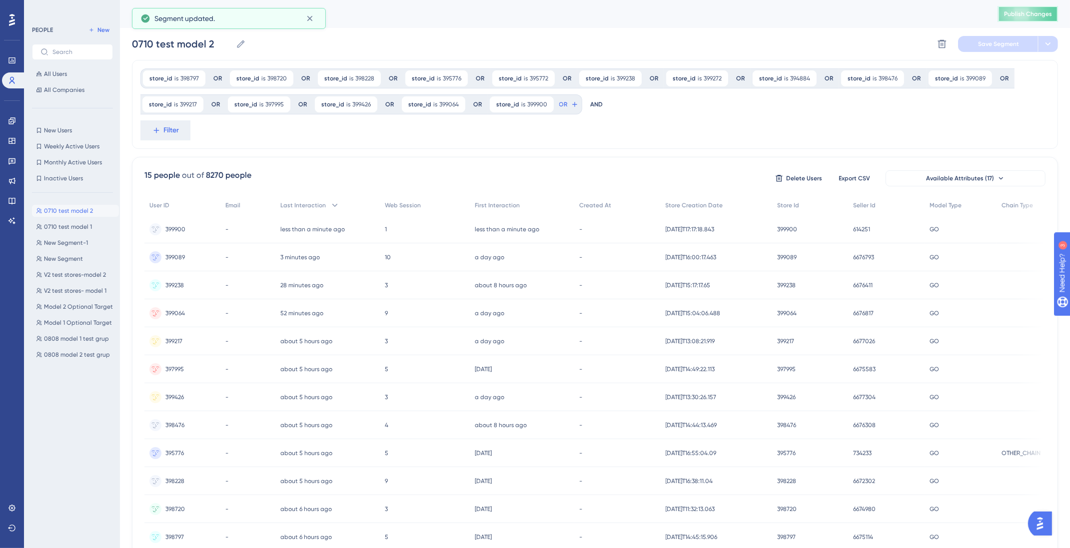
click at [1043, 16] on span "Publish Changes" at bounding box center [1028, 14] width 48 height 8
click at [9, 138] on icon at bounding box center [11, 141] width 6 height 6
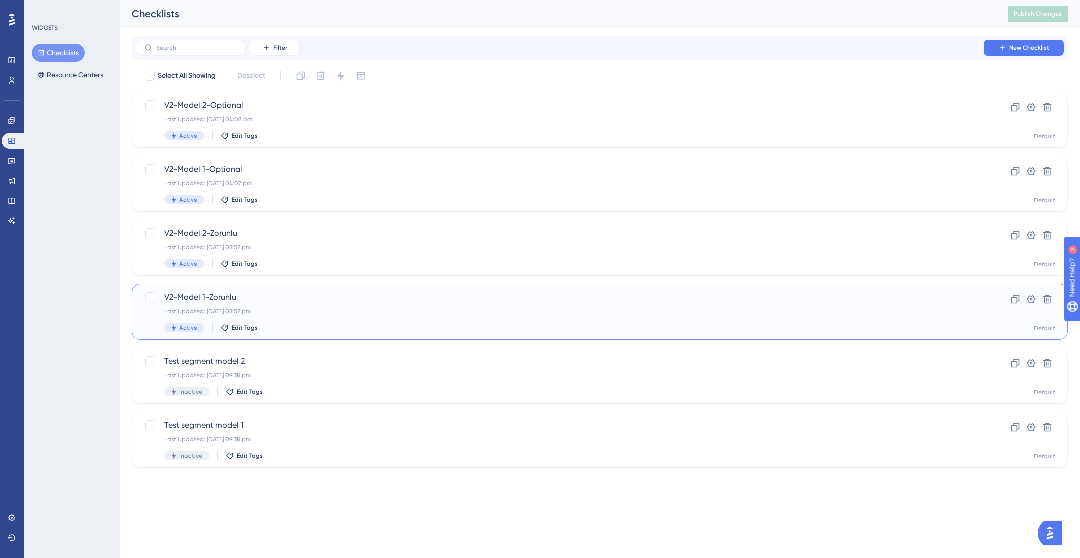
click at [282, 295] on span "V2-Model 1-Zorunlu" at bounding box center [559, 297] width 791 height 12
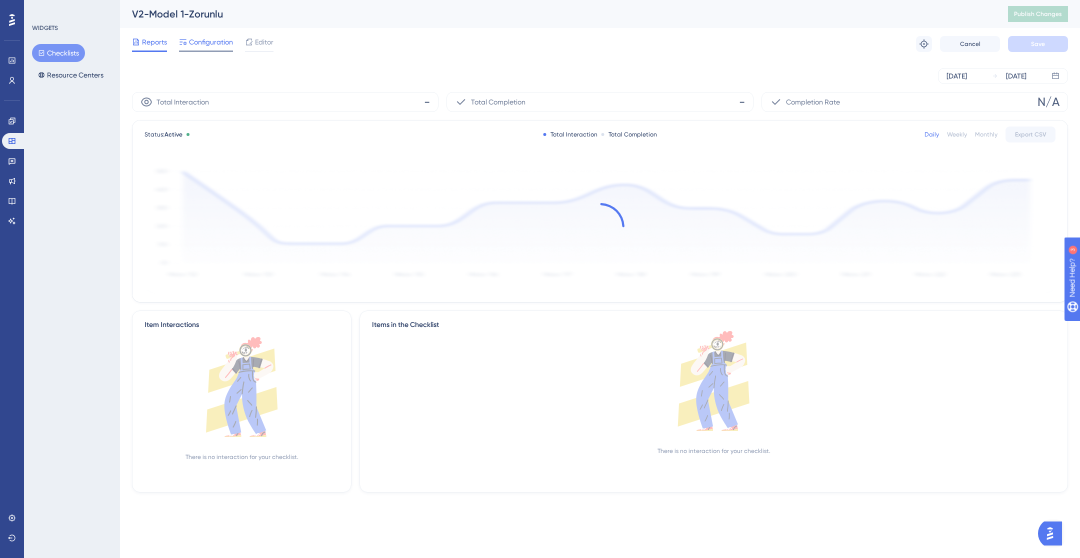
click at [203, 36] on span "Configuration" at bounding box center [211, 42] width 44 height 12
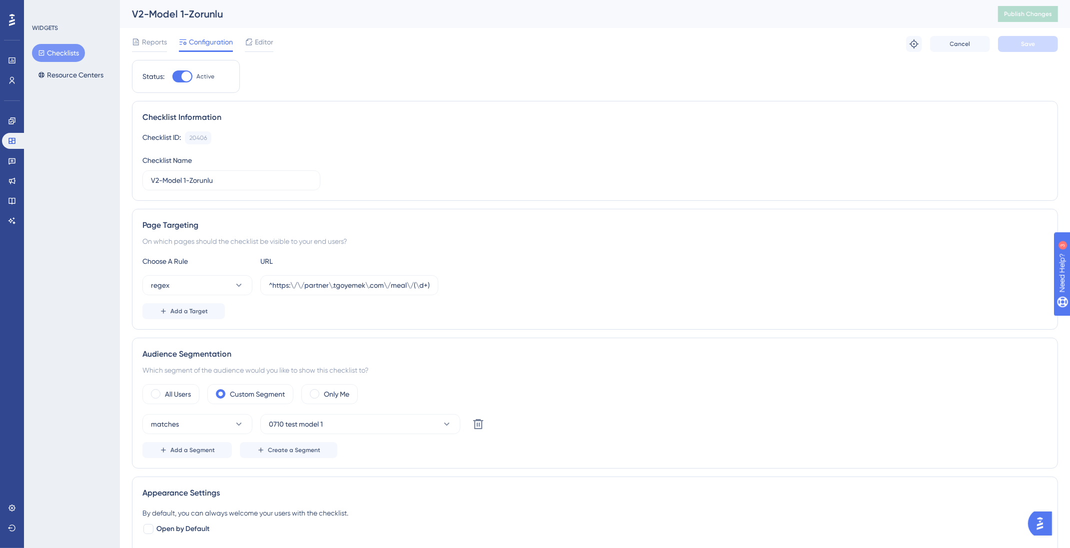
click at [67, 53] on button "Checklists" at bounding box center [58, 53] width 53 height 18
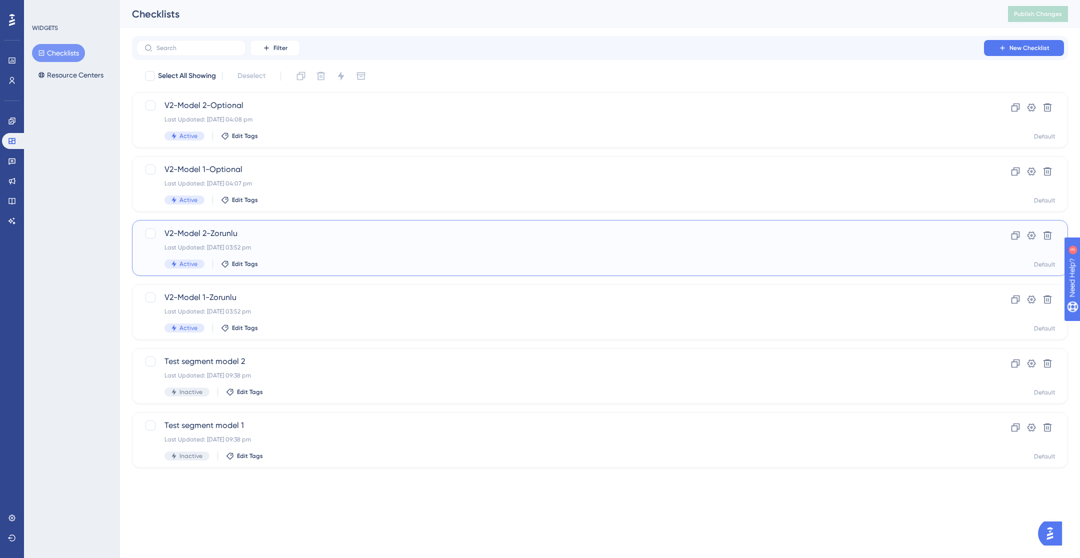
click at [275, 251] on div "Last Updated: 07 Oct 2025 03:52 pm" at bounding box center [559, 247] width 791 height 8
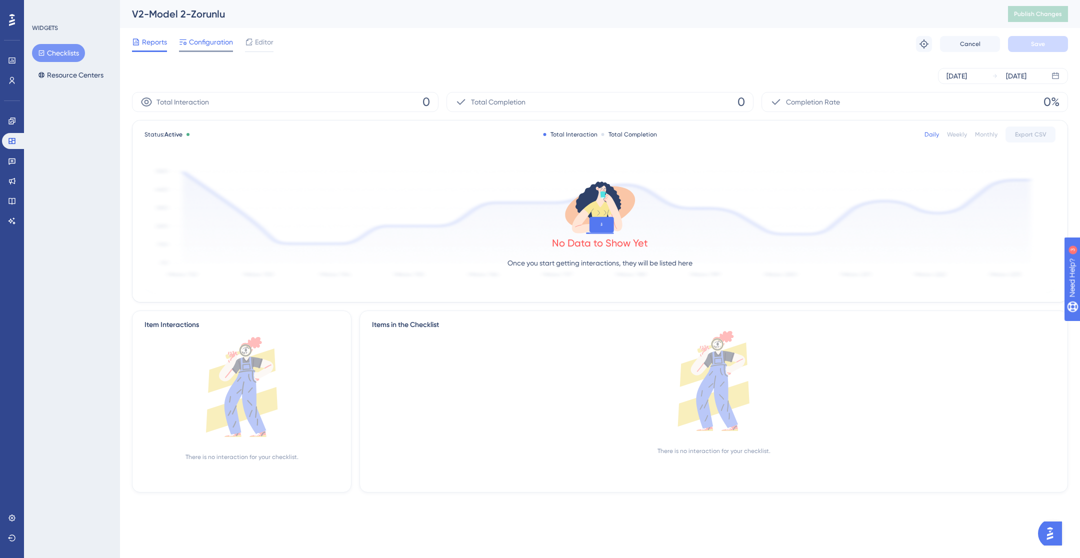
click at [192, 42] on span "Configuration" at bounding box center [211, 42] width 44 height 12
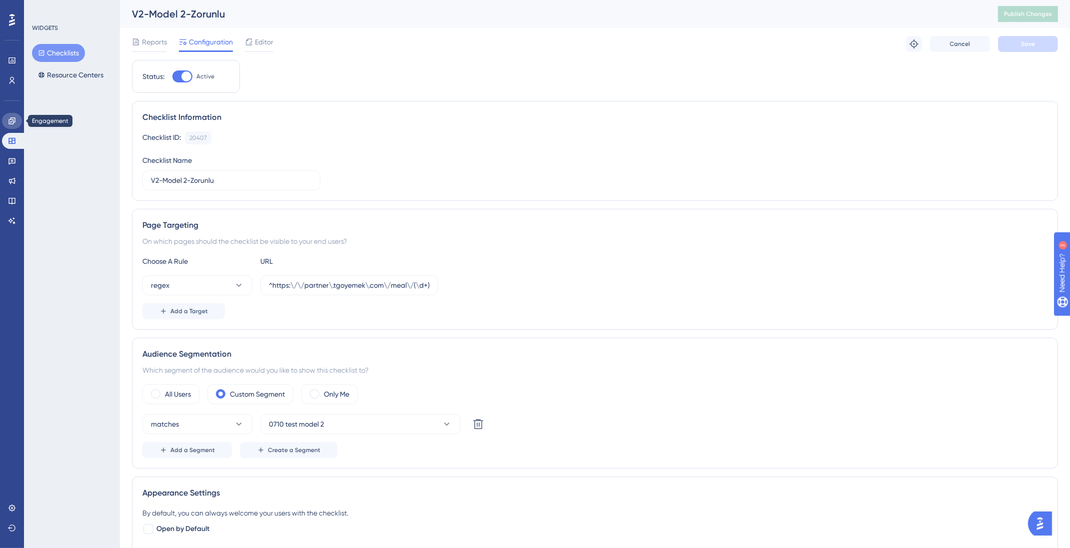
click at [8, 119] on icon at bounding box center [11, 120] width 6 height 6
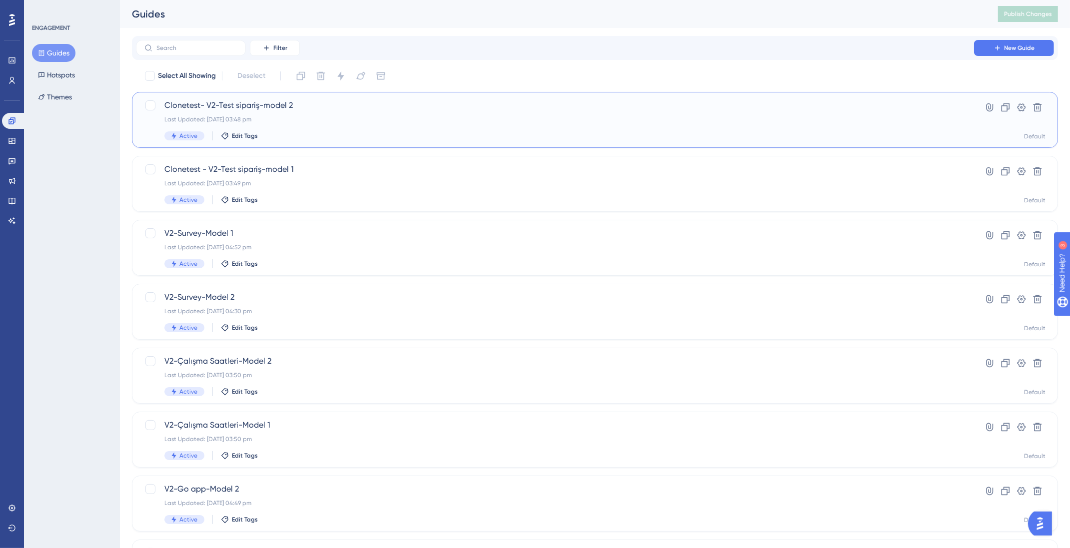
click at [275, 119] on div "Last Updated: 07 Oct 2025 03:48 pm" at bounding box center [554, 119] width 781 height 8
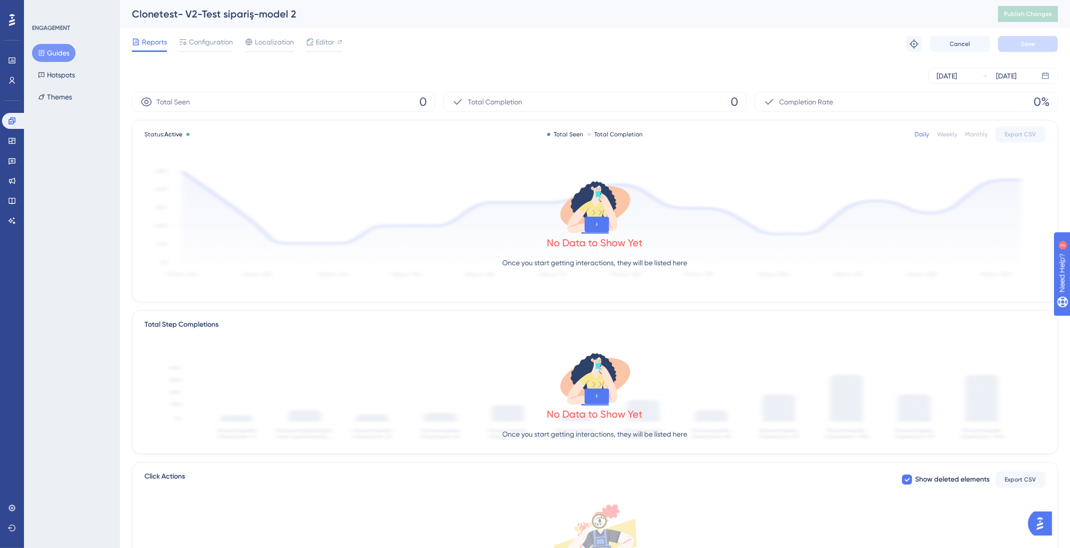
click at [200, 32] on div "Reports Configuration Localization Editor Troubleshoot Cancel Save" at bounding box center [595, 44] width 926 height 32
click at [199, 40] on span "Configuration" at bounding box center [211, 42] width 44 height 12
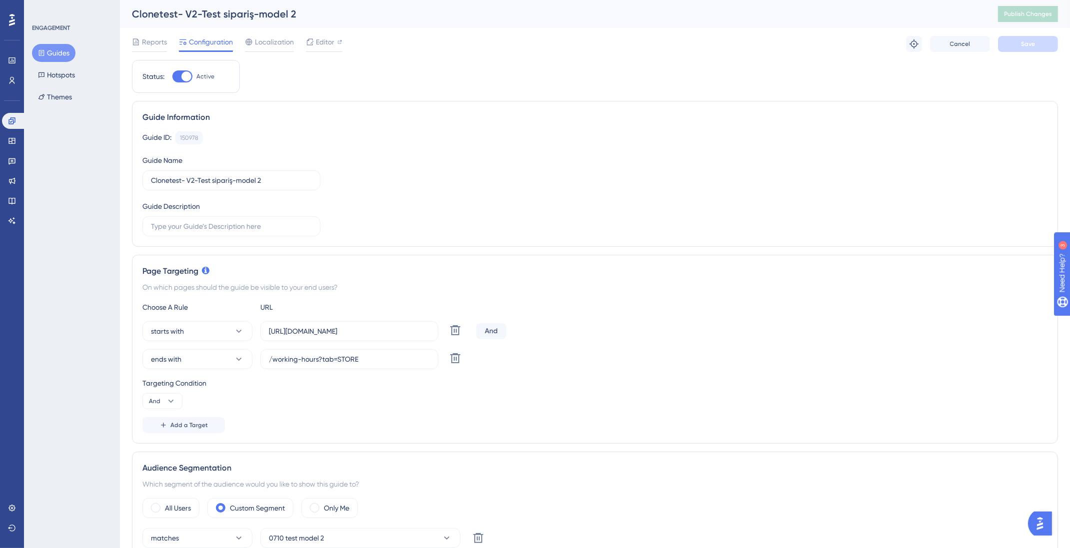
click at [60, 52] on button "Guides" at bounding box center [53, 53] width 43 height 18
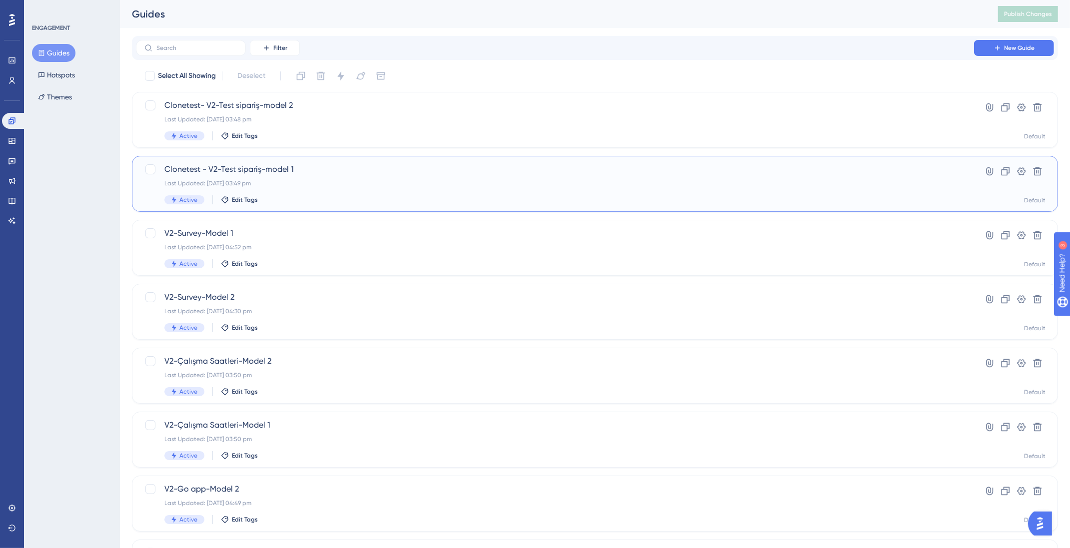
click at [289, 184] on div "Last Updated: 07 Oct 2025 03:49 pm" at bounding box center [554, 183] width 781 height 8
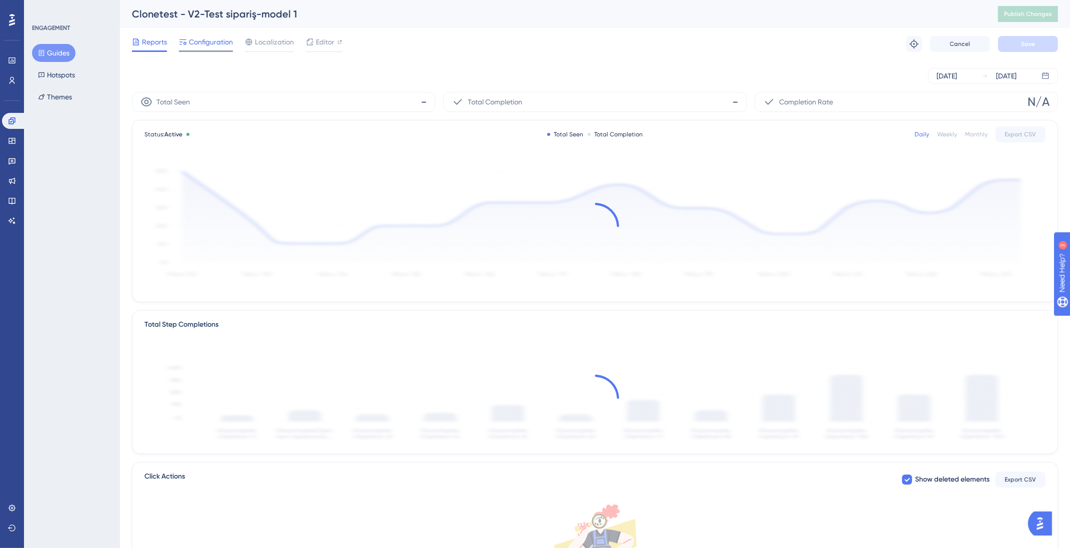
click at [203, 39] on span "Configuration" at bounding box center [211, 42] width 44 height 12
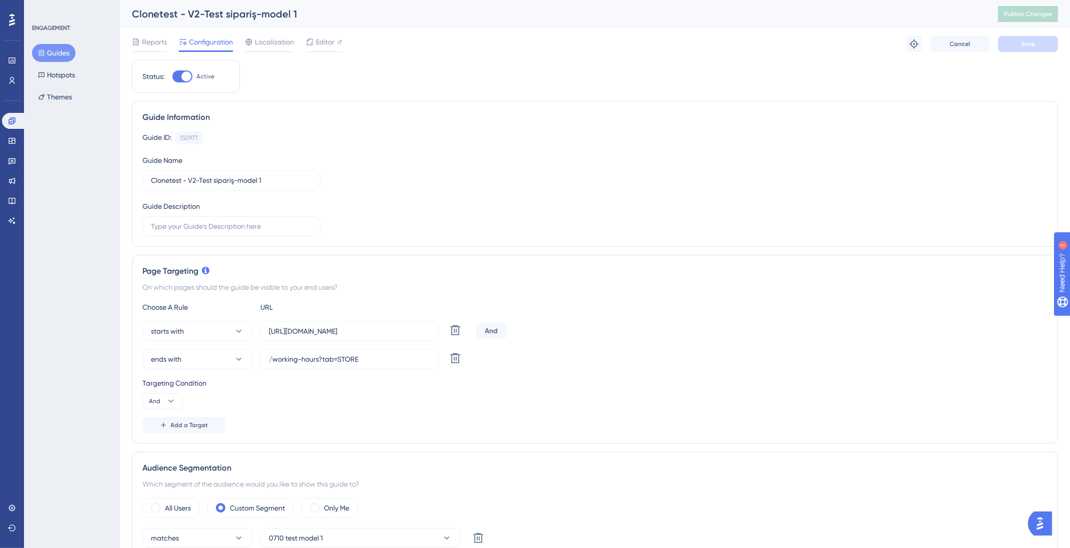
click at [60, 47] on button "Guides" at bounding box center [53, 53] width 43 height 18
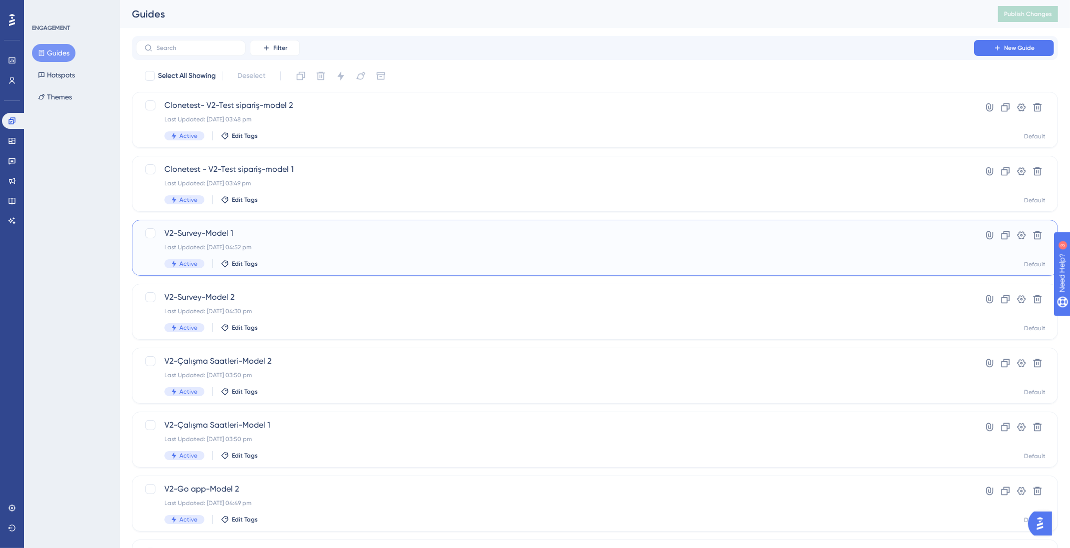
click at [310, 261] on div "Active Edit Tags" at bounding box center [554, 263] width 781 height 9
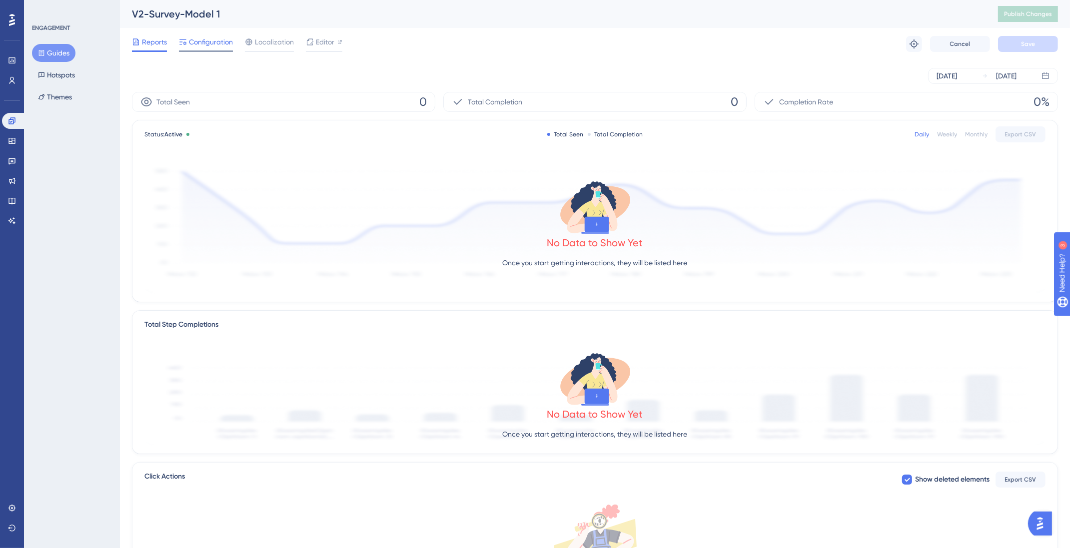
click at [199, 41] on span "Configuration" at bounding box center [211, 42] width 44 height 12
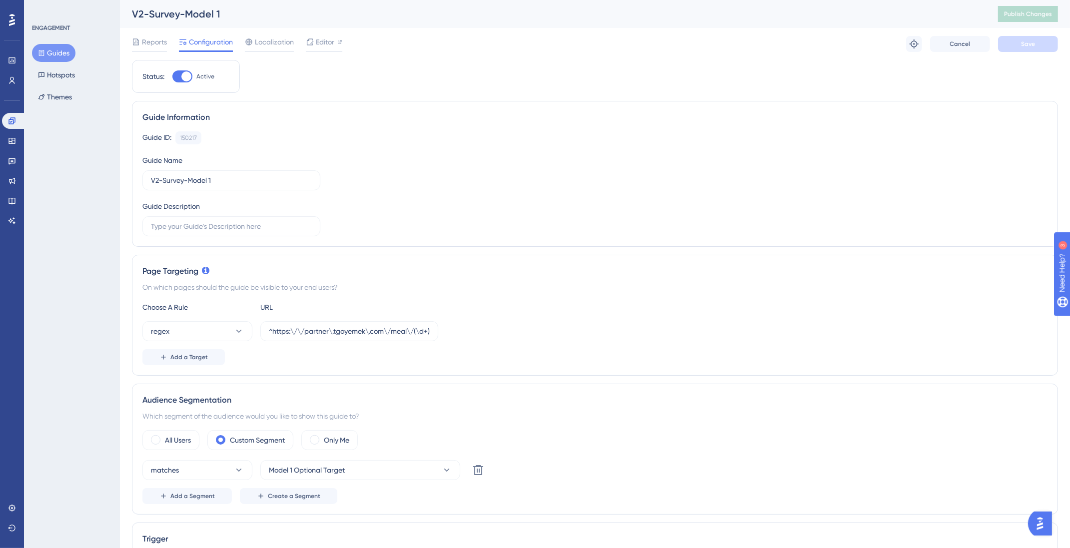
click at [44, 50] on icon at bounding box center [41, 52] width 7 height 7
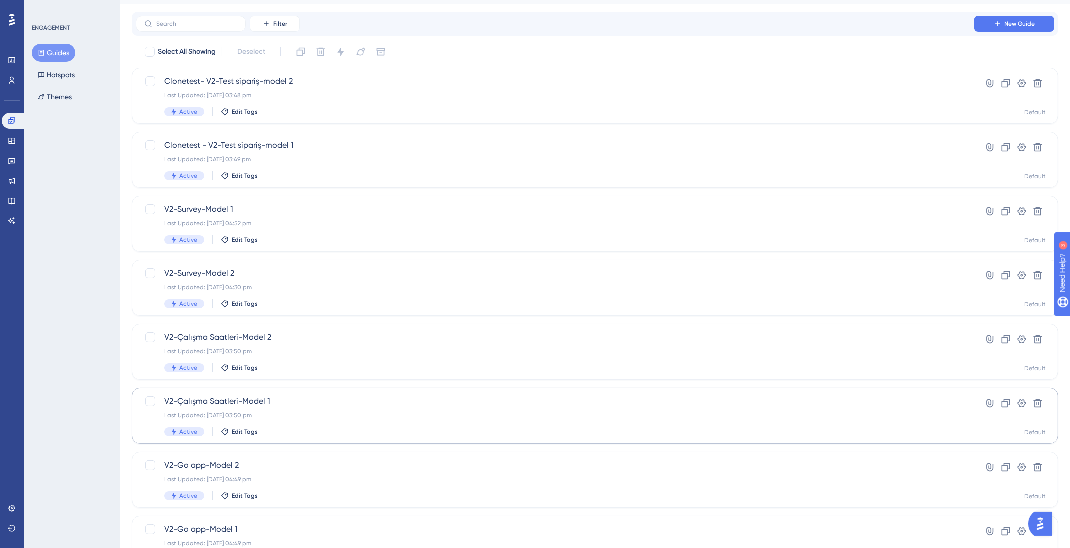
scroll to position [26, 0]
click at [346, 404] on span "V2-Çalışma Saatleri-Model 1" at bounding box center [554, 399] width 781 height 12
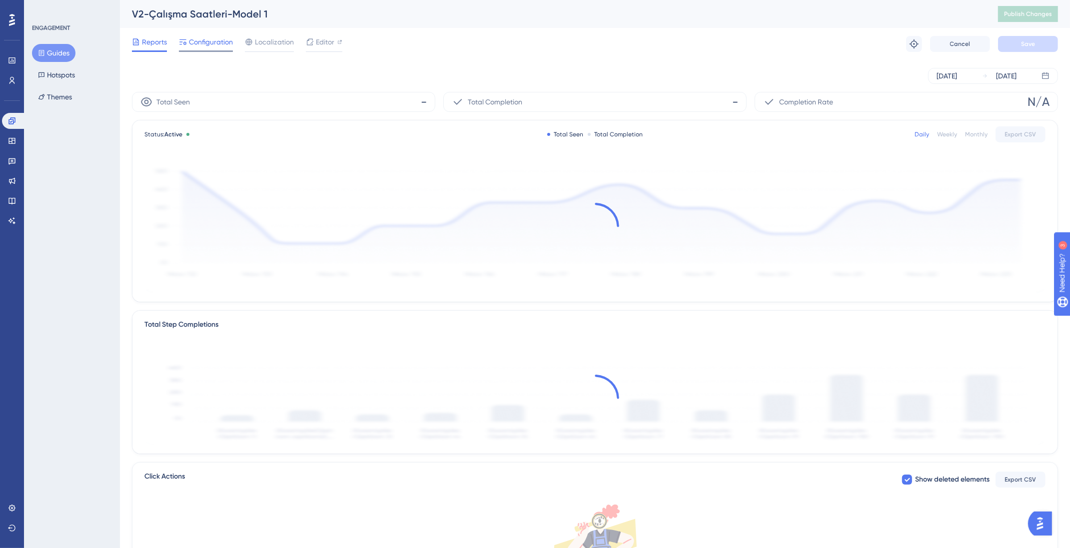
click at [215, 46] on span "Configuration" at bounding box center [211, 42] width 44 height 12
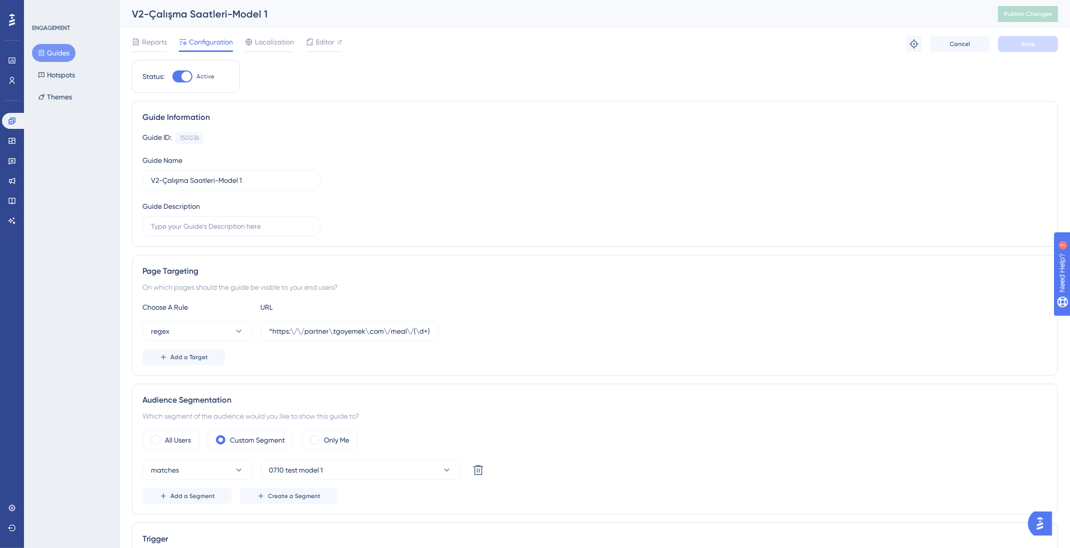
click at [67, 53] on button "Guides" at bounding box center [53, 53] width 43 height 18
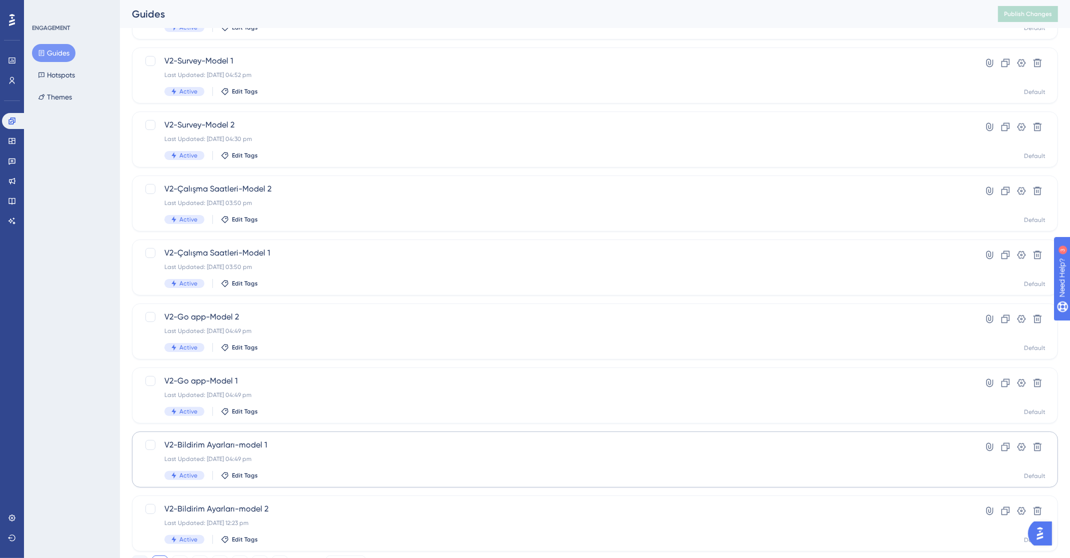
scroll to position [217, 0]
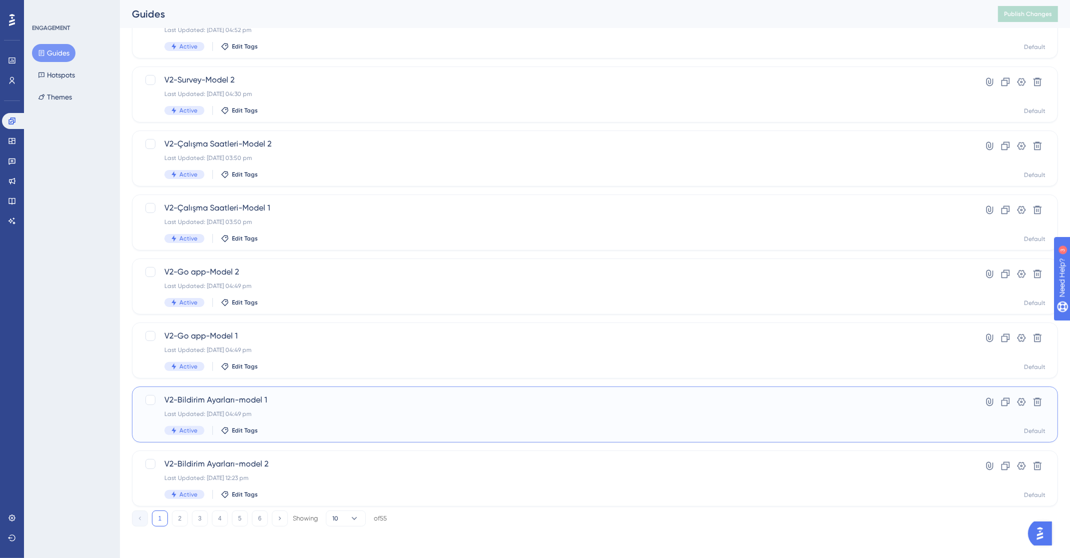
click at [304, 419] on div "V2-Bildirim Ayarları-model 1 Last Updated: 19 Aug 2025 04:49 pm Active Edit Tags" at bounding box center [554, 414] width 781 height 41
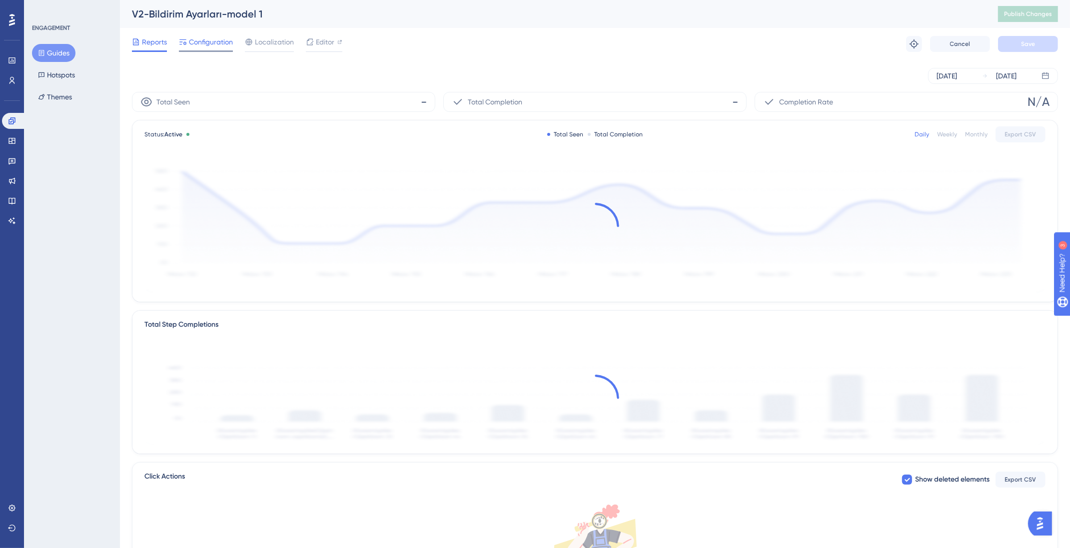
click at [224, 44] on span "Configuration" at bounding box center [211, 42] width 44 height 12
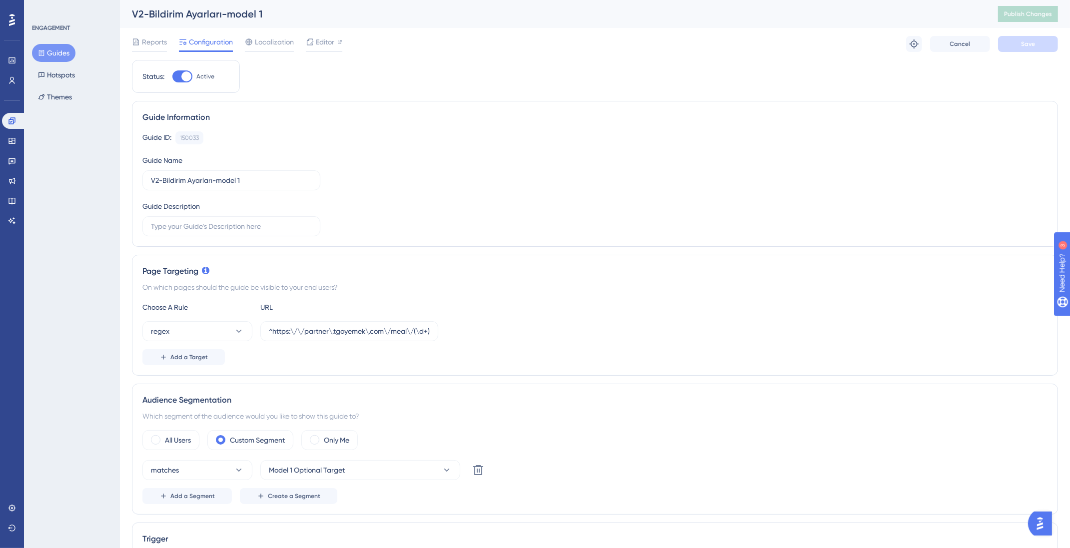
click at [64, 52] on button "Guides" at bounding box center [53, 53] width 43 height 18
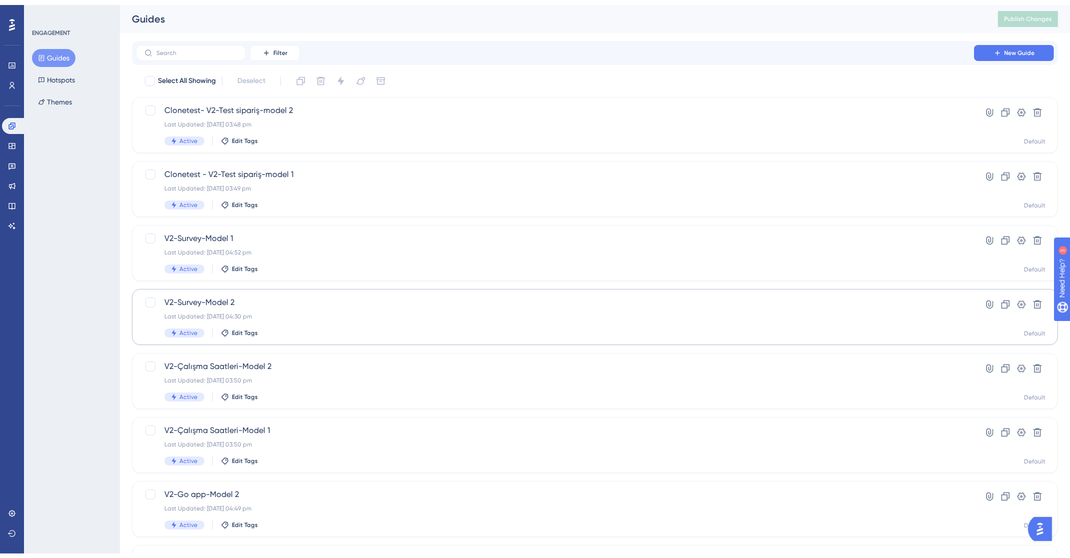
scroll to position [217, 0]
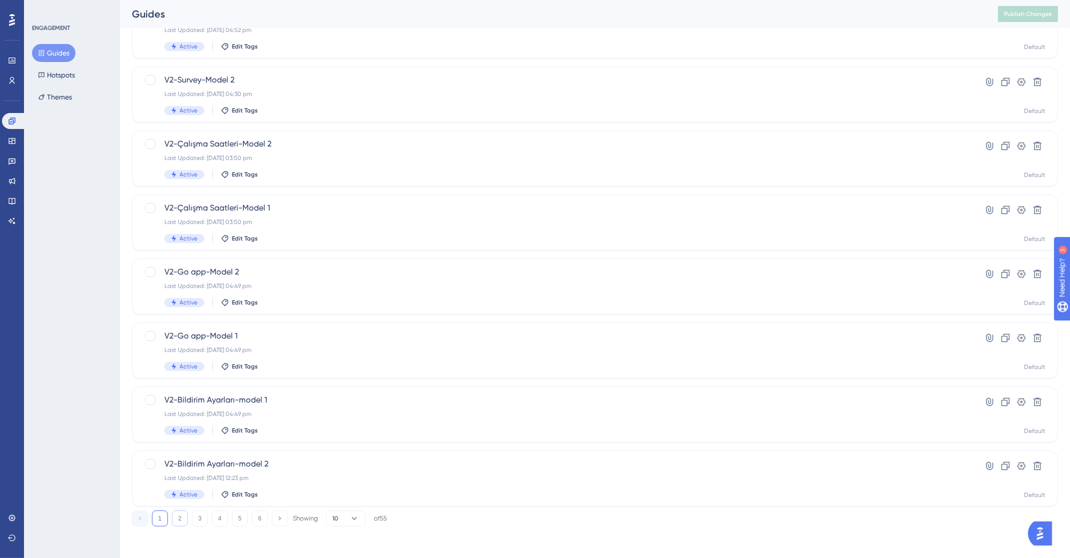
click at [178, 513] on button "2" at bounding box center [180, 518] width 16 height 16
click at [322, 205] on span "V2-Test sipariş-model 1" at bounding box center [554, 208] width 781 height 12
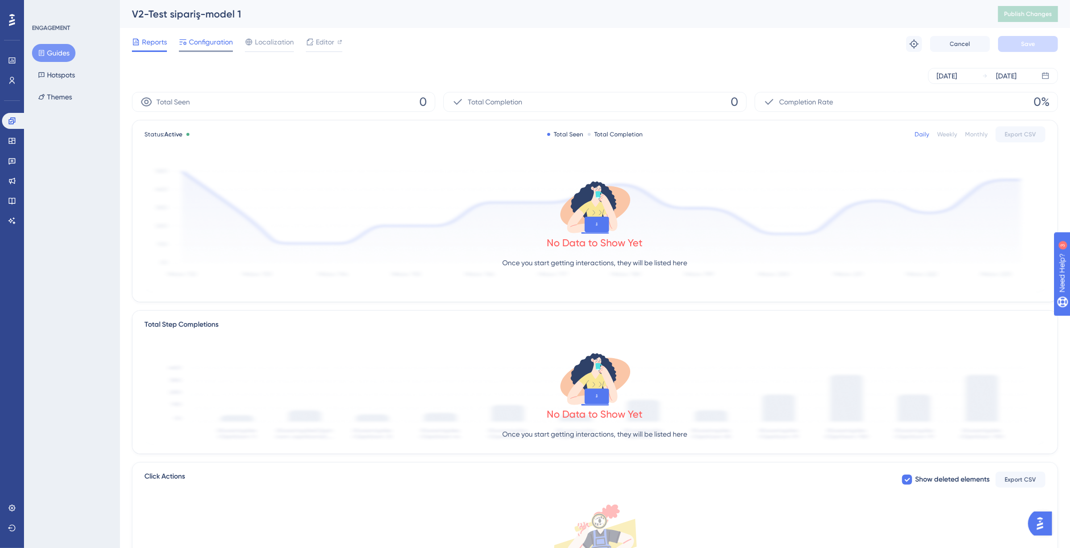
click at [205, 37] on span "Configuration" at bounding box center [211, 42] width 44 height 12
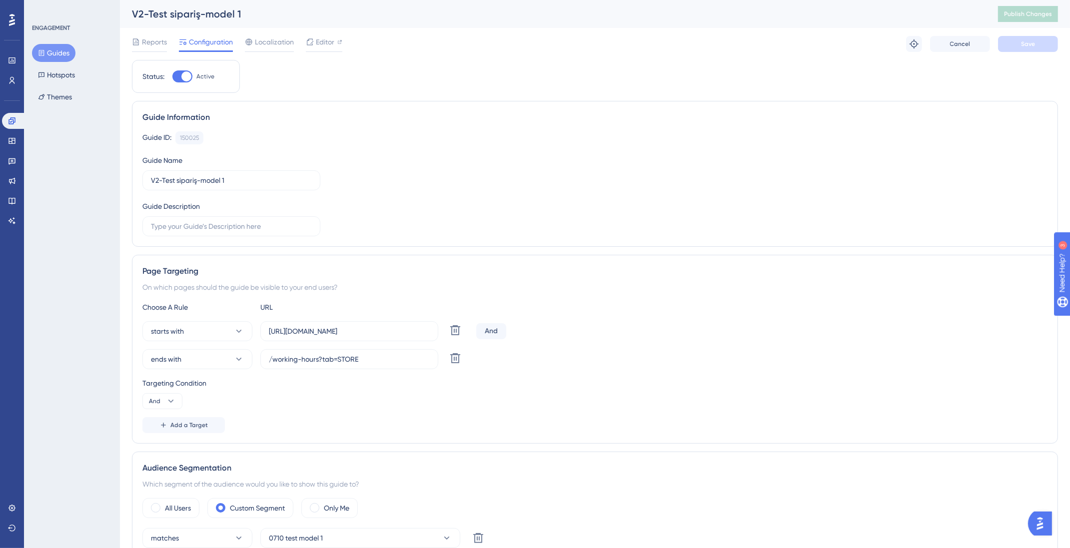
click at [52, 45] on button "Guides" at bounding box center [53, 53] width 43 height 18
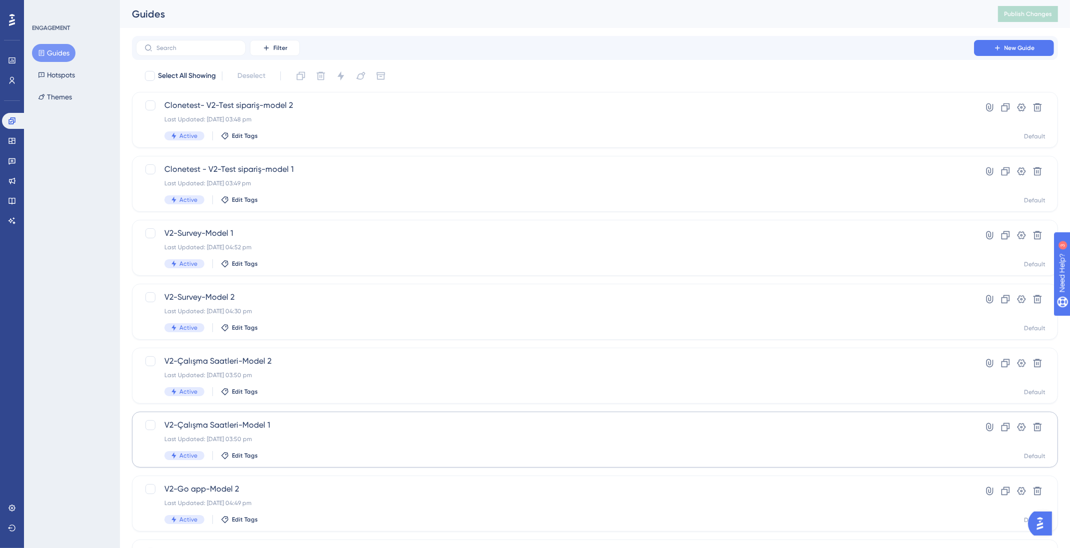
scroll to position [2, 0]
click at [283, 431] on div "V2-Çalışma Saatleri-Model 1 Last Updated: 07 Oct 2025 03:50 pm Active Edit Tags" at bounding box center [554, 437] width 781 height 41
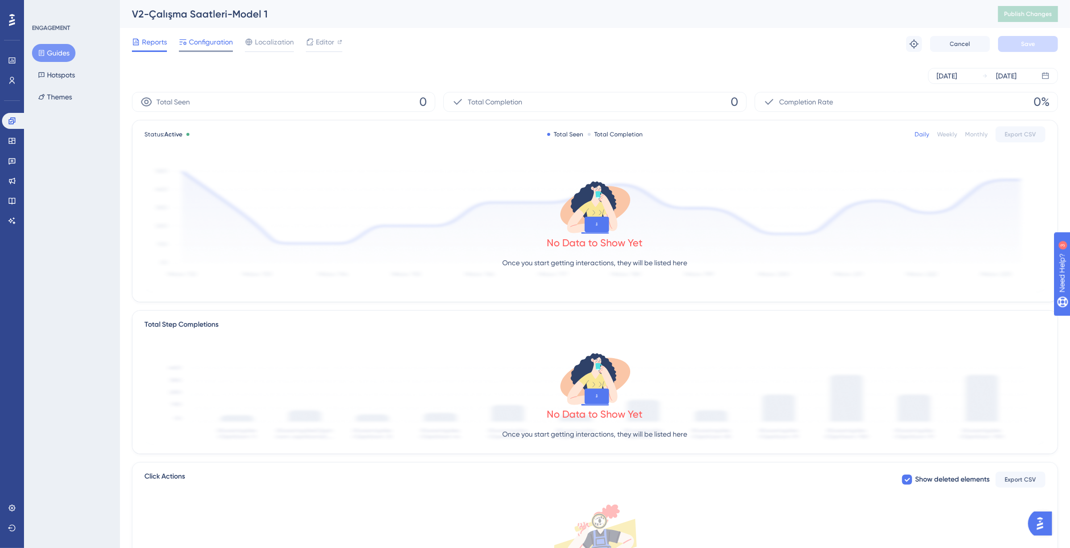
click at [204, 43] on span "Configuration" at bounding box center [211, 42] width 44 height 12
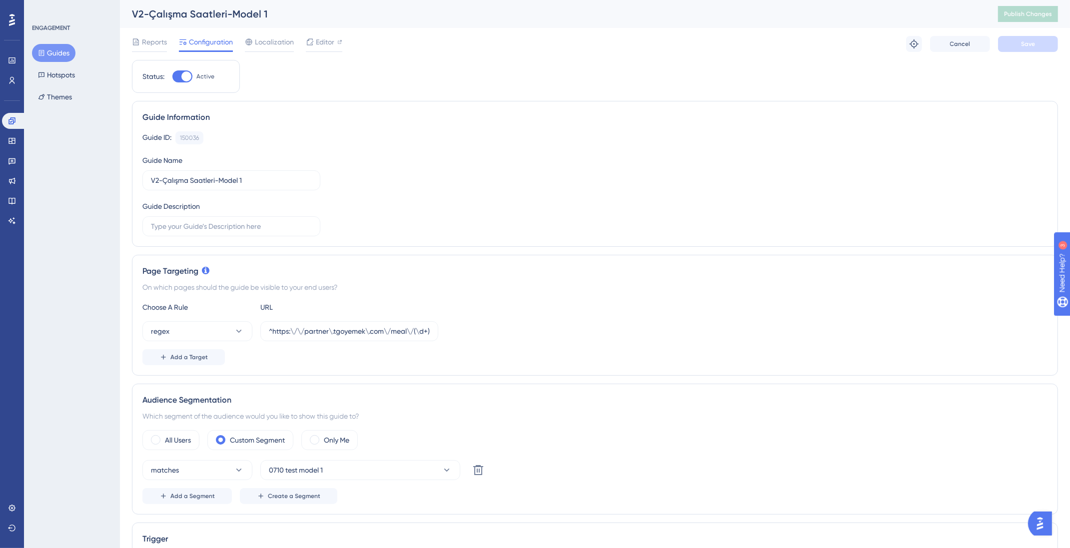
click at [55, 51] on button "Guides" at bounding box center [53, 53] width 43 height 18
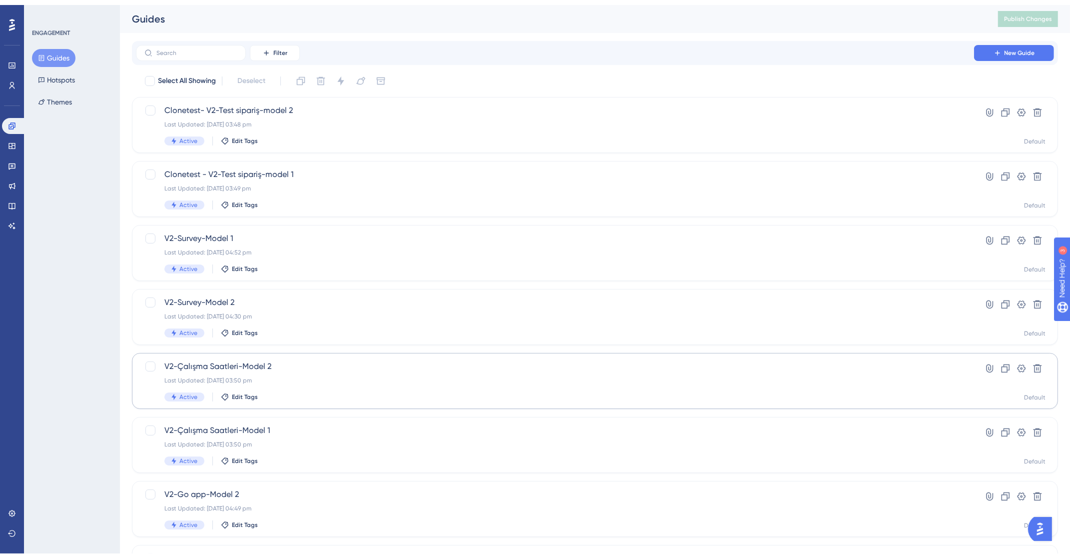
scroll to position [217, 0]
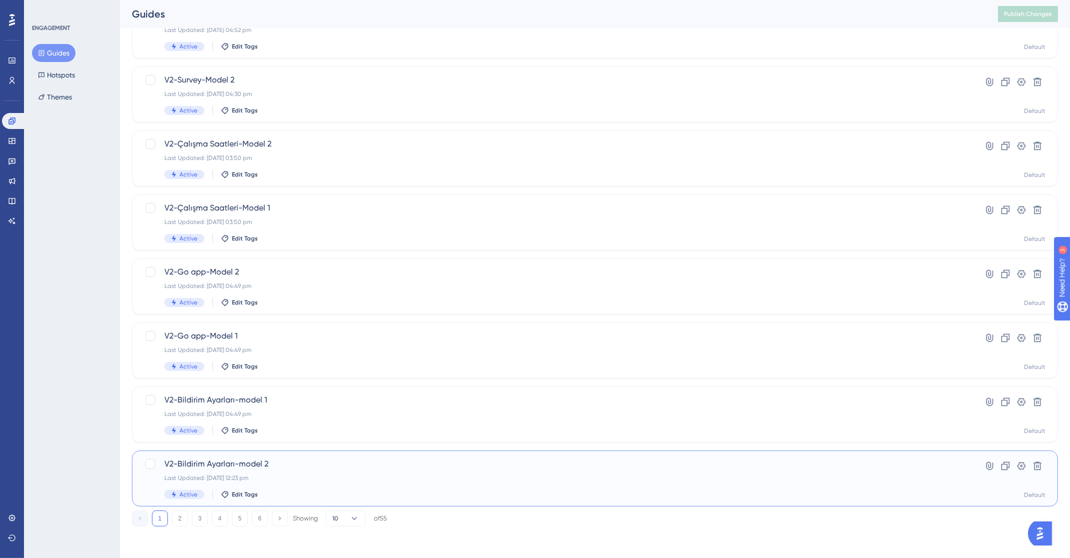
click at [218, 467] on span "V2-Bildirim Ayarları-model 2" at bounding box center [554, 464] width 781 height 12
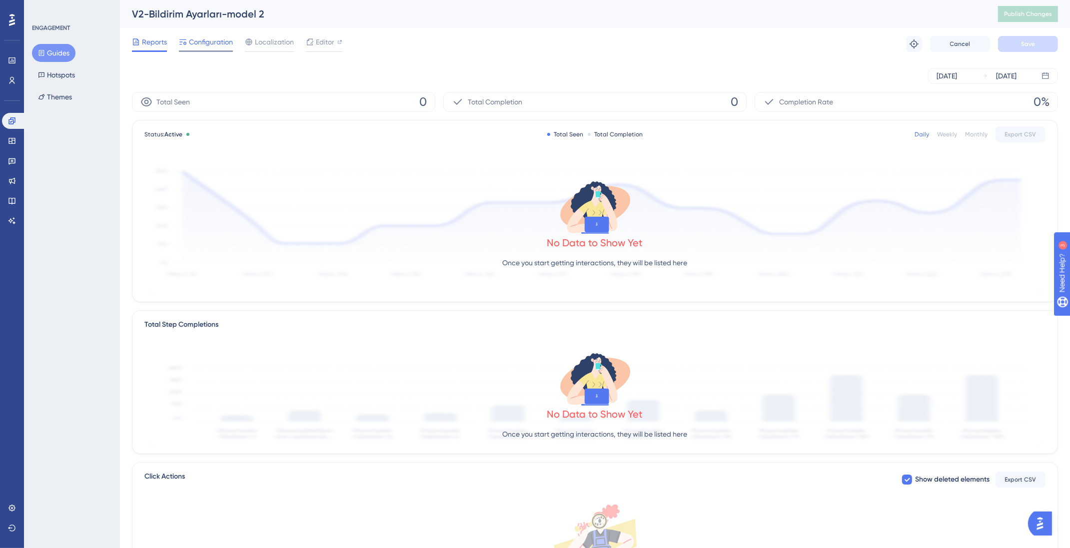
click at [212, 43] on span "Configuration" at bounding box center [211, 42] width 44 height 12
